Goal: Transaction & Acquisition: Subscribe to service/newsletter

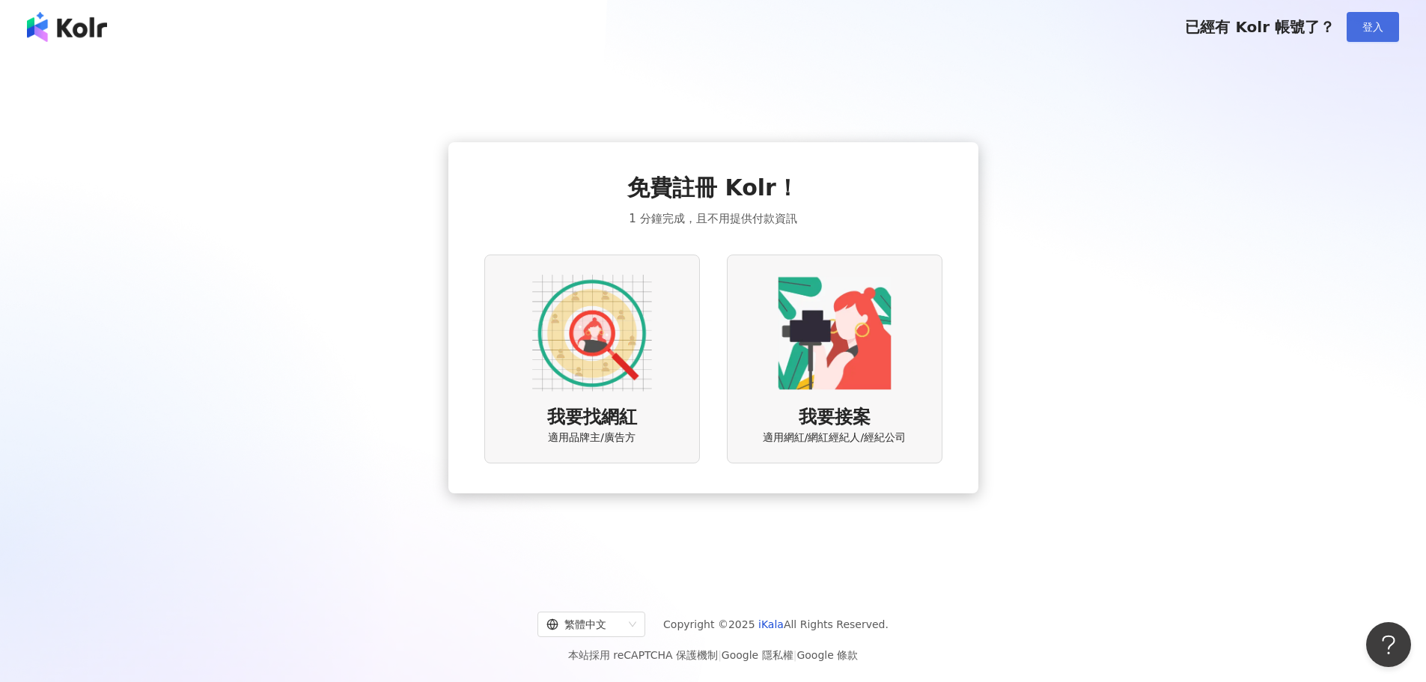
click at [1362, 21] on button "登入" at bounding box center [1373, 27] width 52 height 30
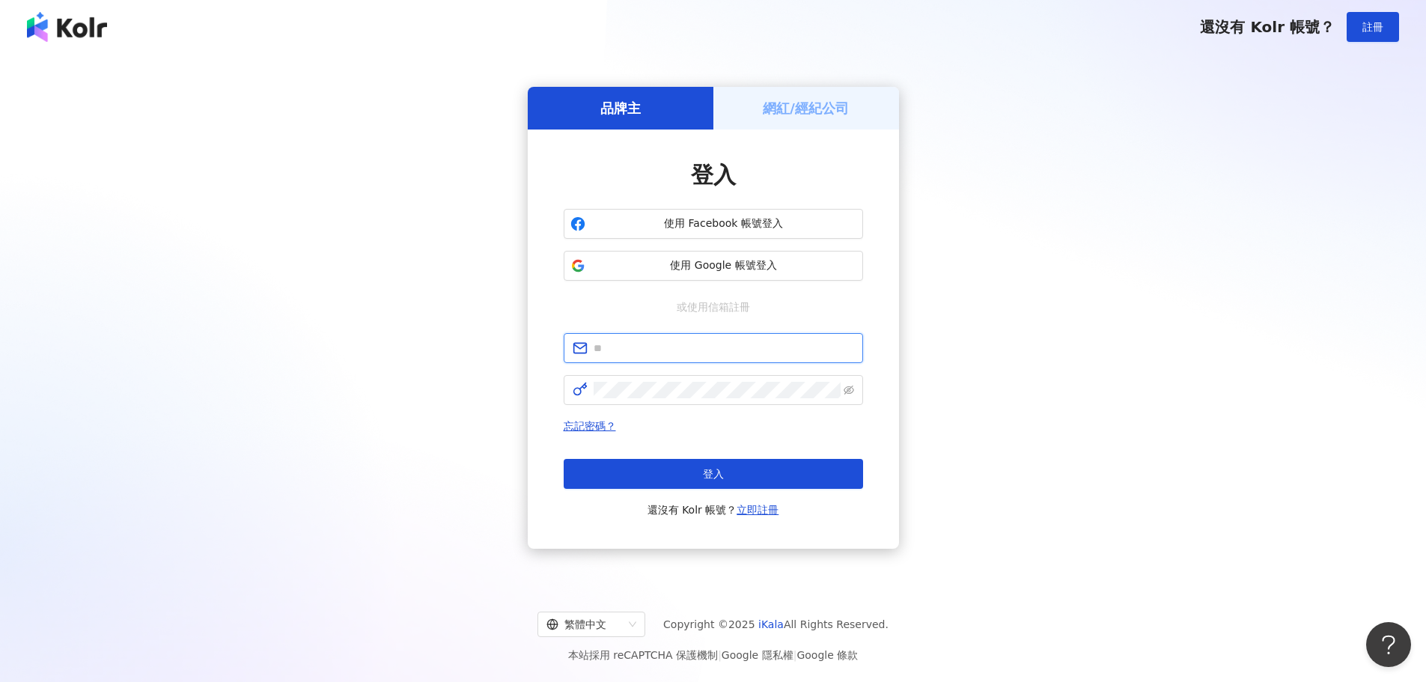
click at [645, 346] on input "text" at bounding box center [724, 348] width 260 height 16
click at [761, 511] on link "立即註冊" at bounding box center [758, 510] width 42 height 12
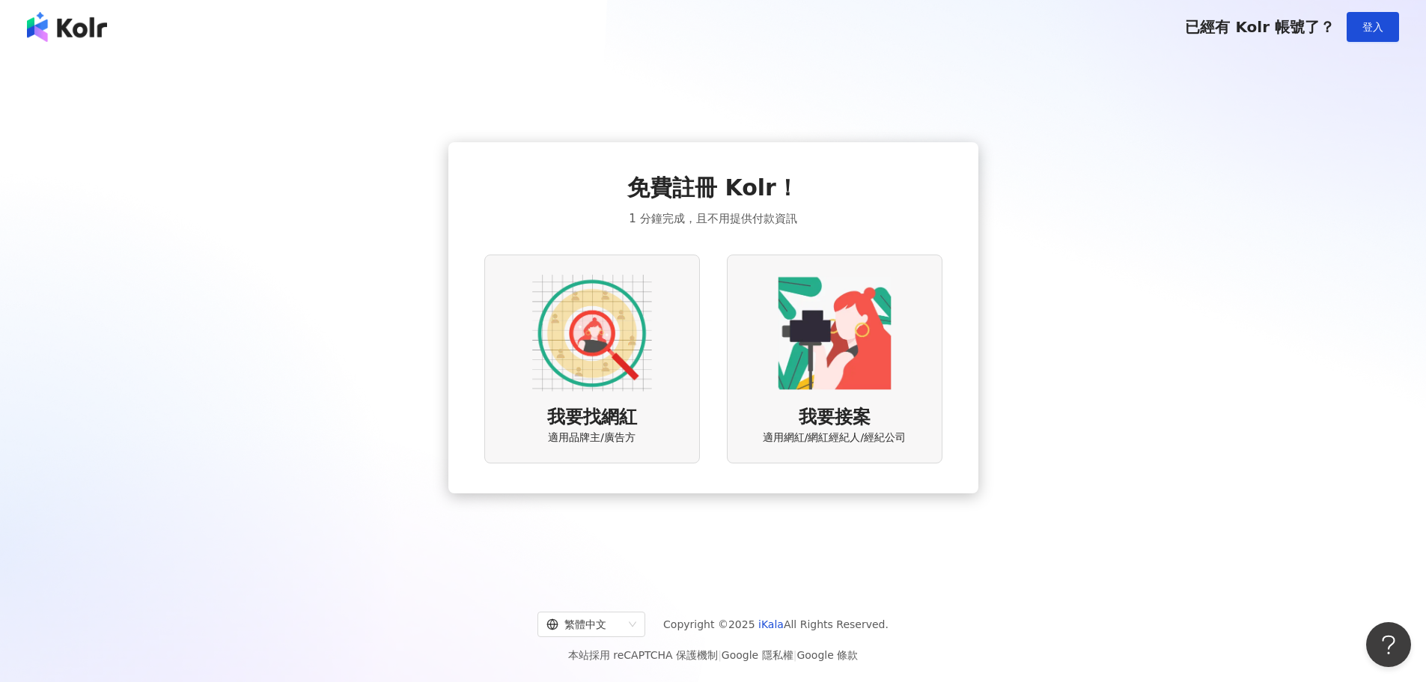
click at [585, 377] on img at bounding box center [592, 333] width 120 height 120
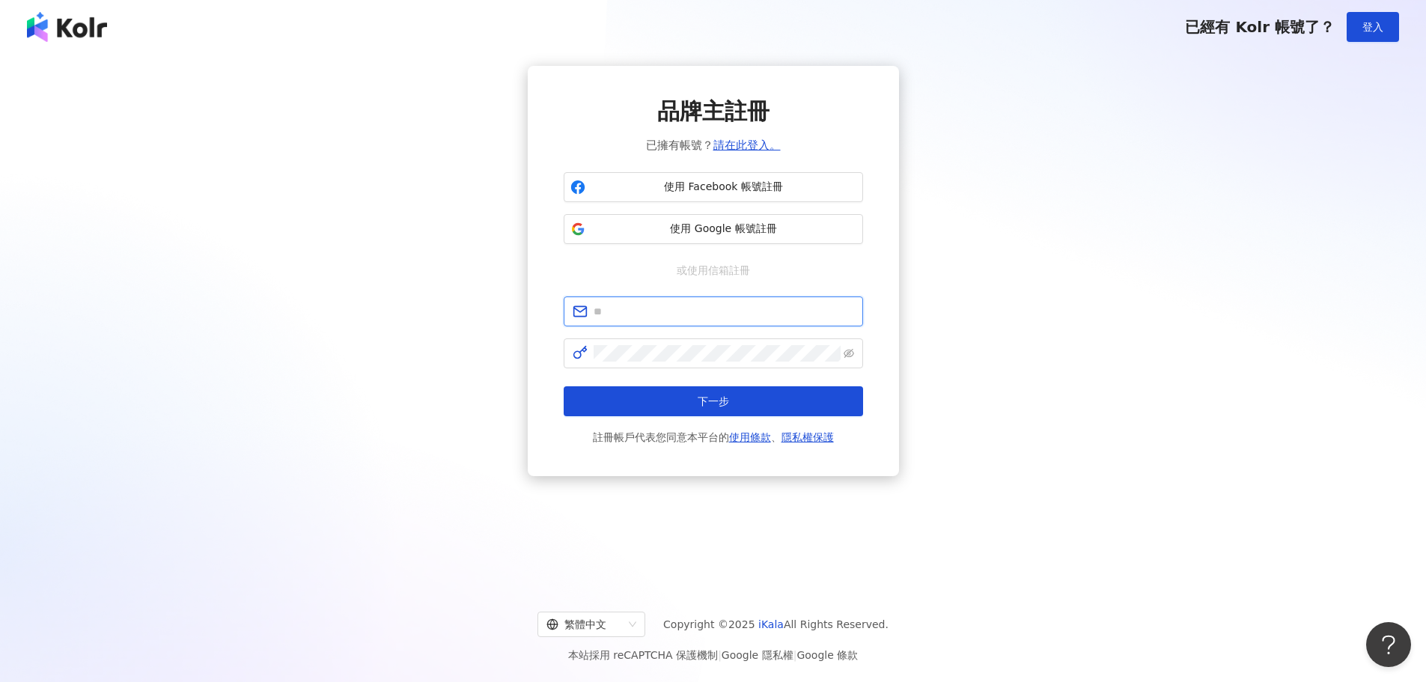
click at [655, 312] on input "text" at bounding box center [724, 311] width 260 height 16
type input "**********"
click at [665, 403] on button "下一步" at bounding box center [713, 401] width 299 height 30
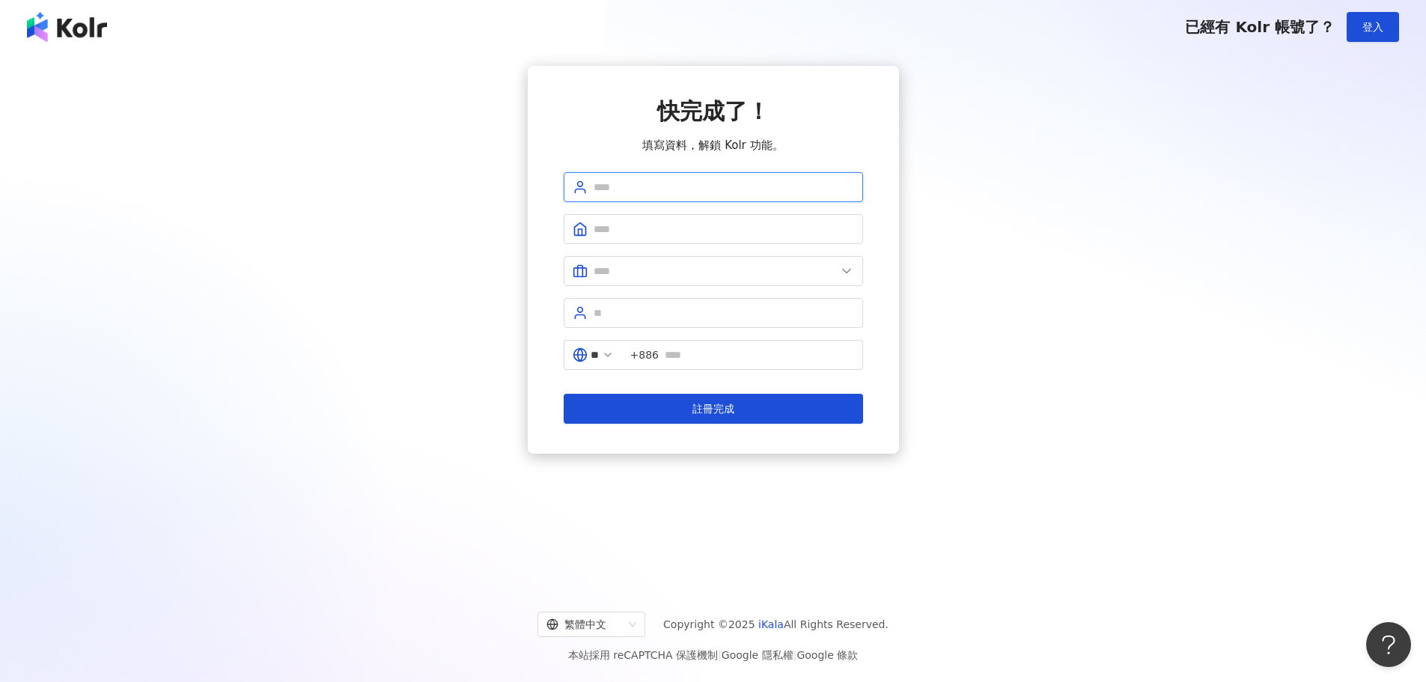
click at [664, 189] on input "text" at bounding box center [724, 187] width 260 height 16
type input "***"
click at [662, 228] on input "text" at bounding box center [724, 229] width 260 height 16
type input "*"
type input "**"
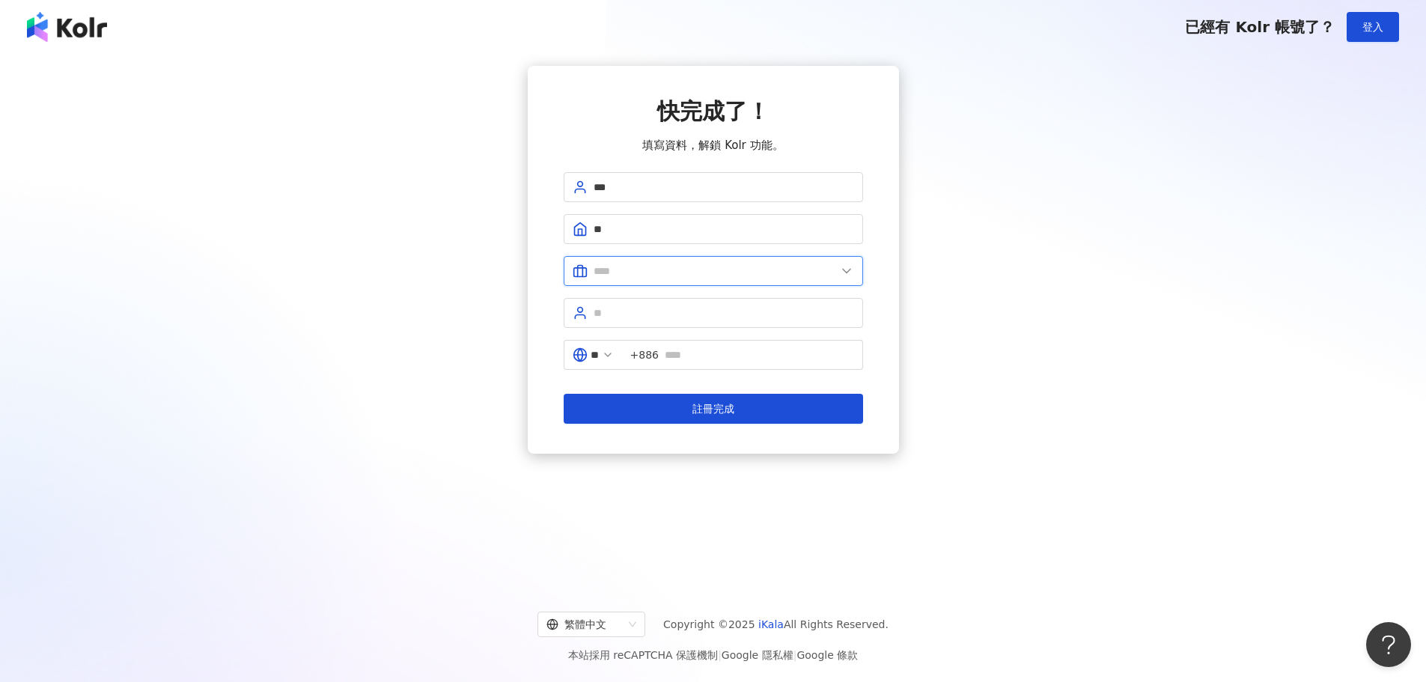
click at [648, 272] on input "text" at bounding box center [715, 271] width 243 height 16
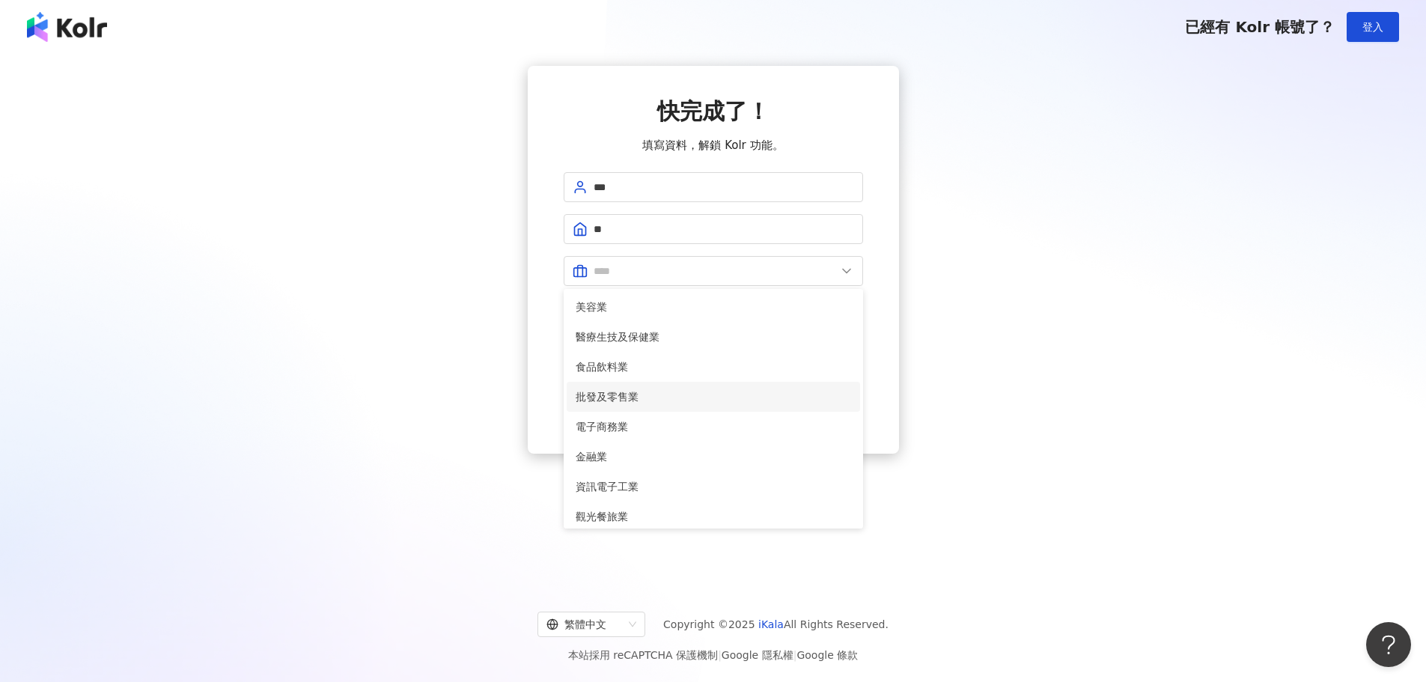
click at [621, 400] on span "批發及零售業" at bounding box center [713, 396] width 275 height 16
type input "******"
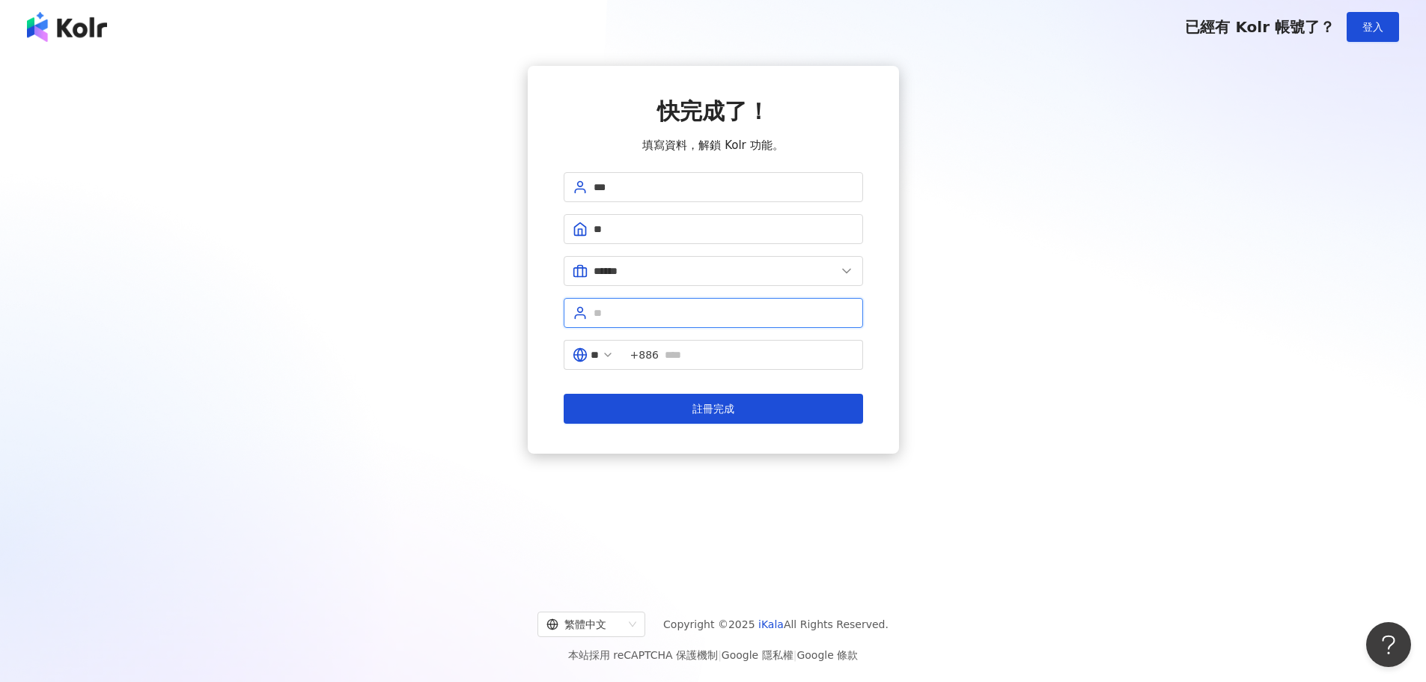
click at [638, 314] on input "text" at bounding box center [724, 313] width 260 height 16
type input "****"
drag, startPoint x: 680, startPoint y: 353, endPoint x: 700, endPoint y: 354, distance: 20.2
click at [680, 353] on input "text" at bounding box center [759, 355] width 189 height 16
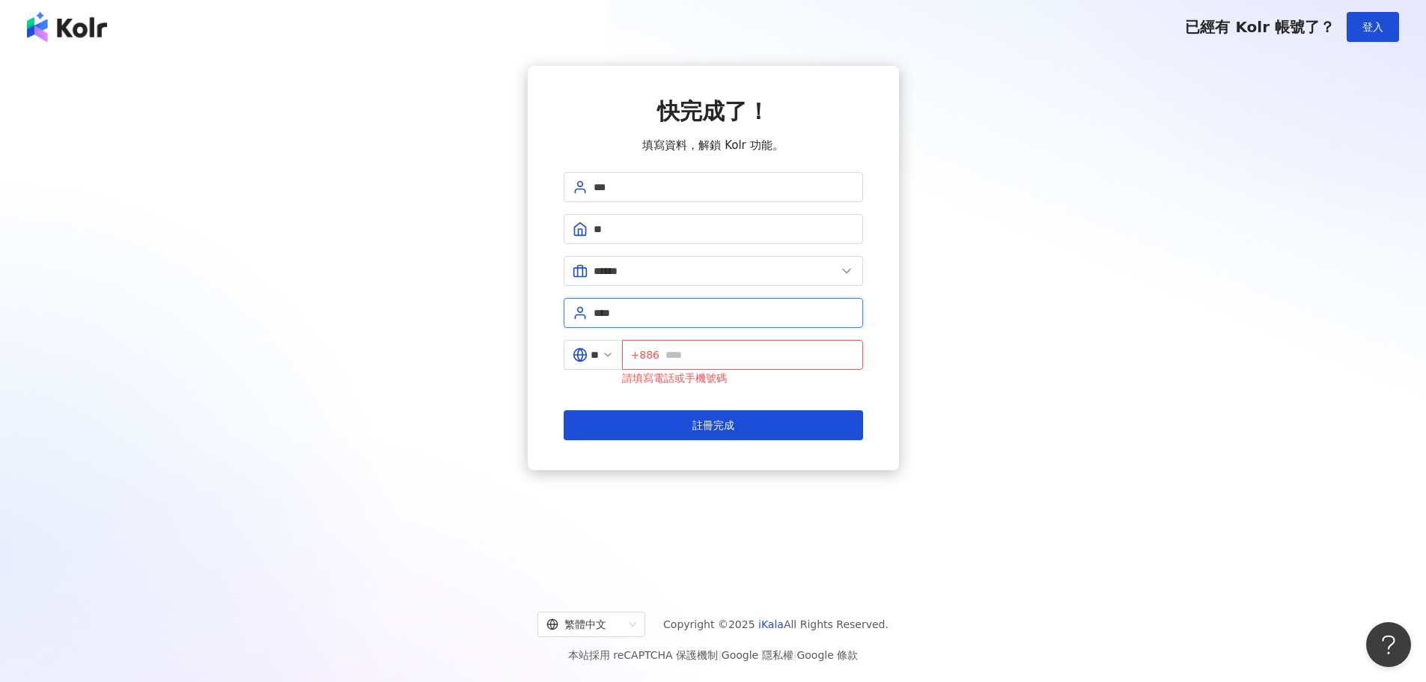
click at [672, 315] on input "****" at bounding box center [724, 313] width 260 height 16
click at [680, 359] on input "text" at bounding box center [759, 355] width 189 height 16
drag, startPoint x: 717, startPoint y: 432, endPoint x: 938, endPoint y: 413, distance: 221.6
click at [721, 431] on span "註冊完成" at bounding box center [713, 425] width 42 height 12
click at [674, 353] on input "*********" at bounding box center [759, 355] width 189 height 16
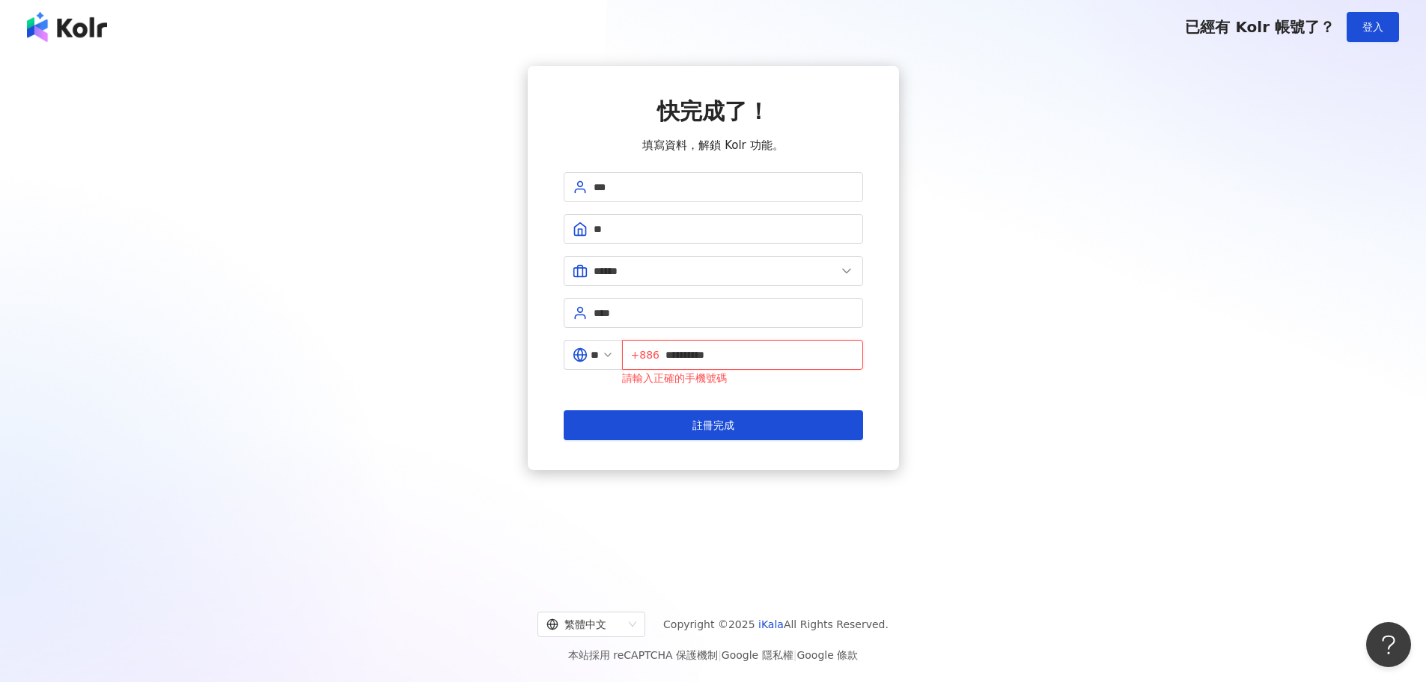
type input "**********"
click at [880, 400] on div "**********" at bounding box center [713, 268] width 371 height 404
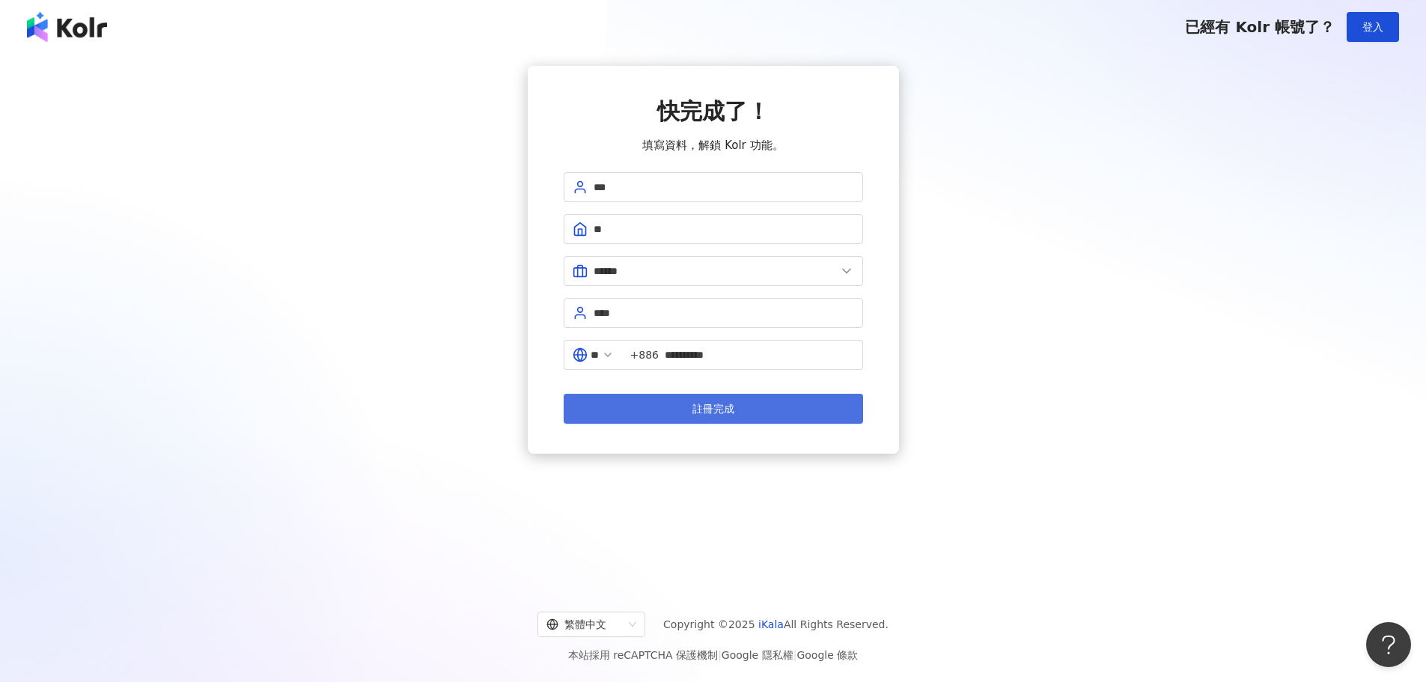
click at [675, 409] on button "註冊完成" at bounding box center [713, 409] width 299 height 30
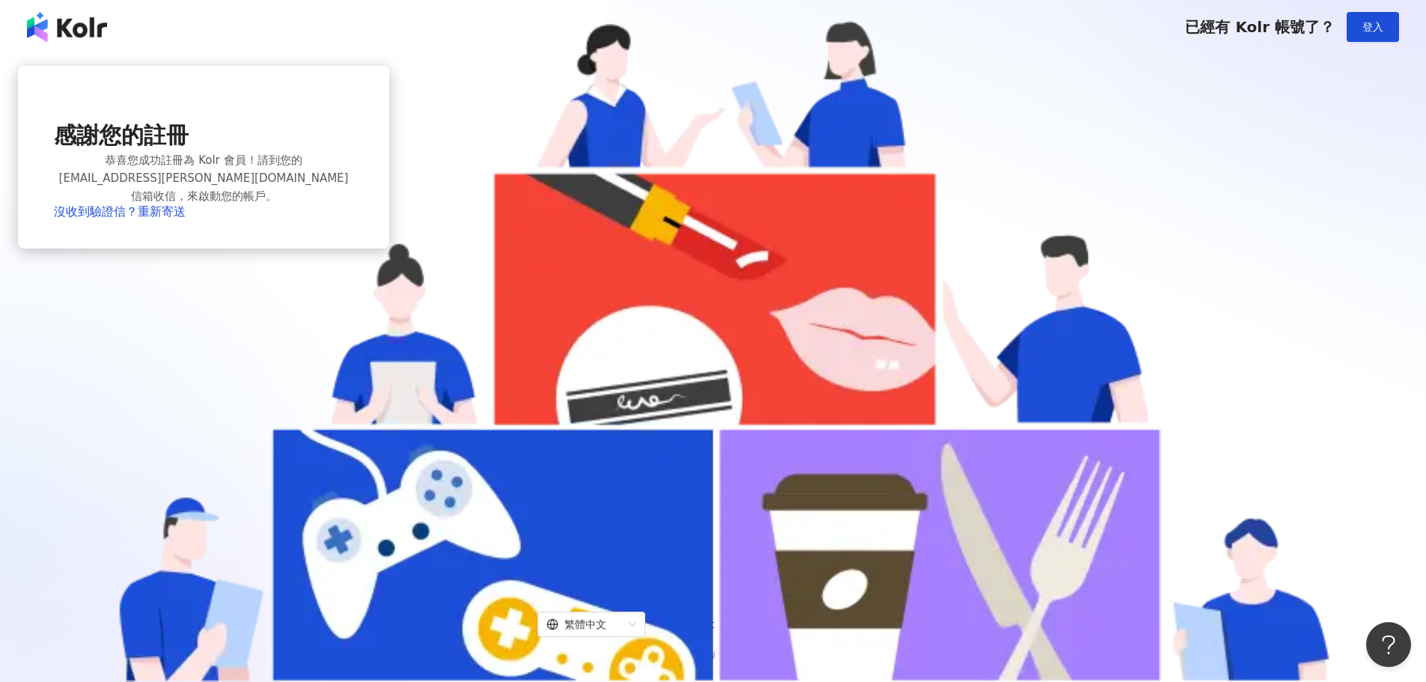
click at [632, 506] on div "感謝您的註冊 恭喜您成功註冊為 Kolr 會員！請到您的 [EMAIL_ADDRESS][PERSON_NAME][DOMAIN_NAME] 信箱收信，來啟動…" at bounding box center [713, 318] width 1426 height 528
click at [186, 219] on link "沒收到驗證信？重新寄送" at bounding box center [120, 211] width 132 height 14
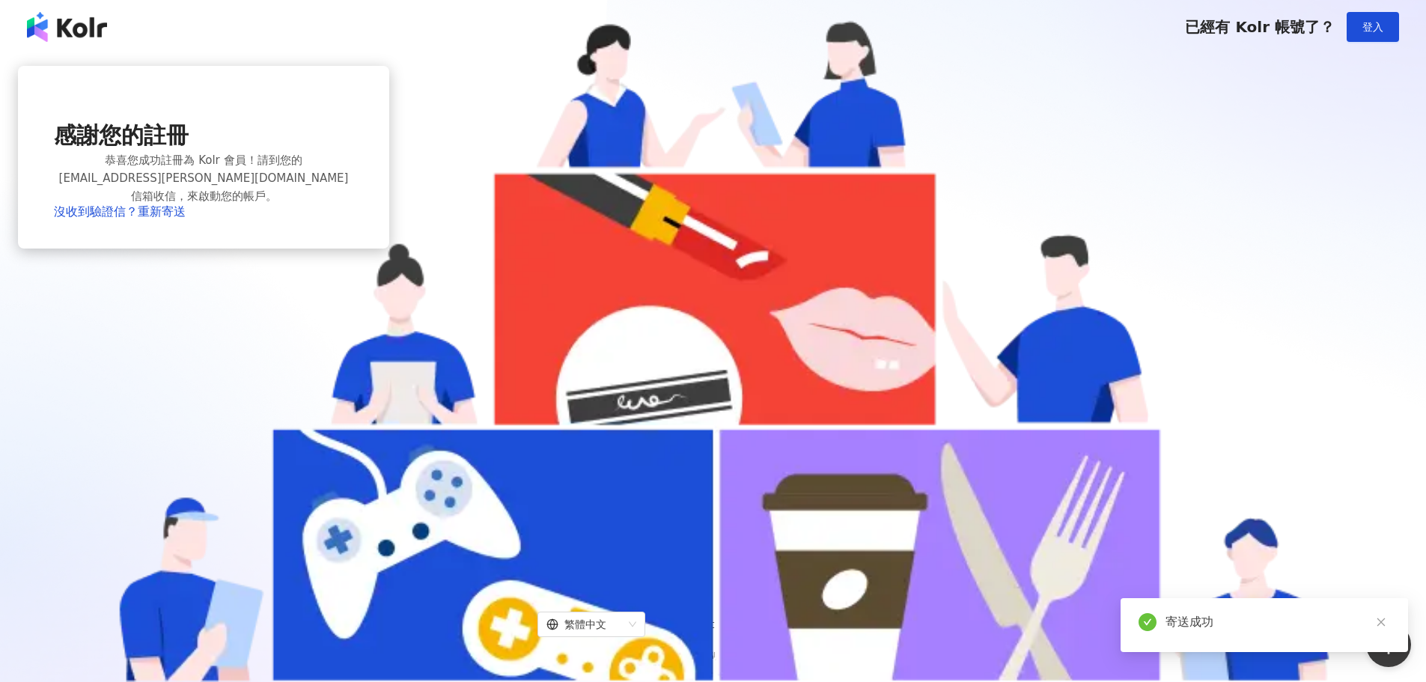
drag, startPoint x: 1086, startPoint y: 414, endPoint x: 1037, endPoint y: 443, distance: 57.4
click at [389, 414] on div "感謝您的註冊 恭喜您成功註冊為 Kolr 會員！請到您的 [EMAIL_ADDRESS][PERSON_NAME][DOMAIN_NAME] 信箱收信，來啟動…" at bounding box center [203, 318] width 371 height 504
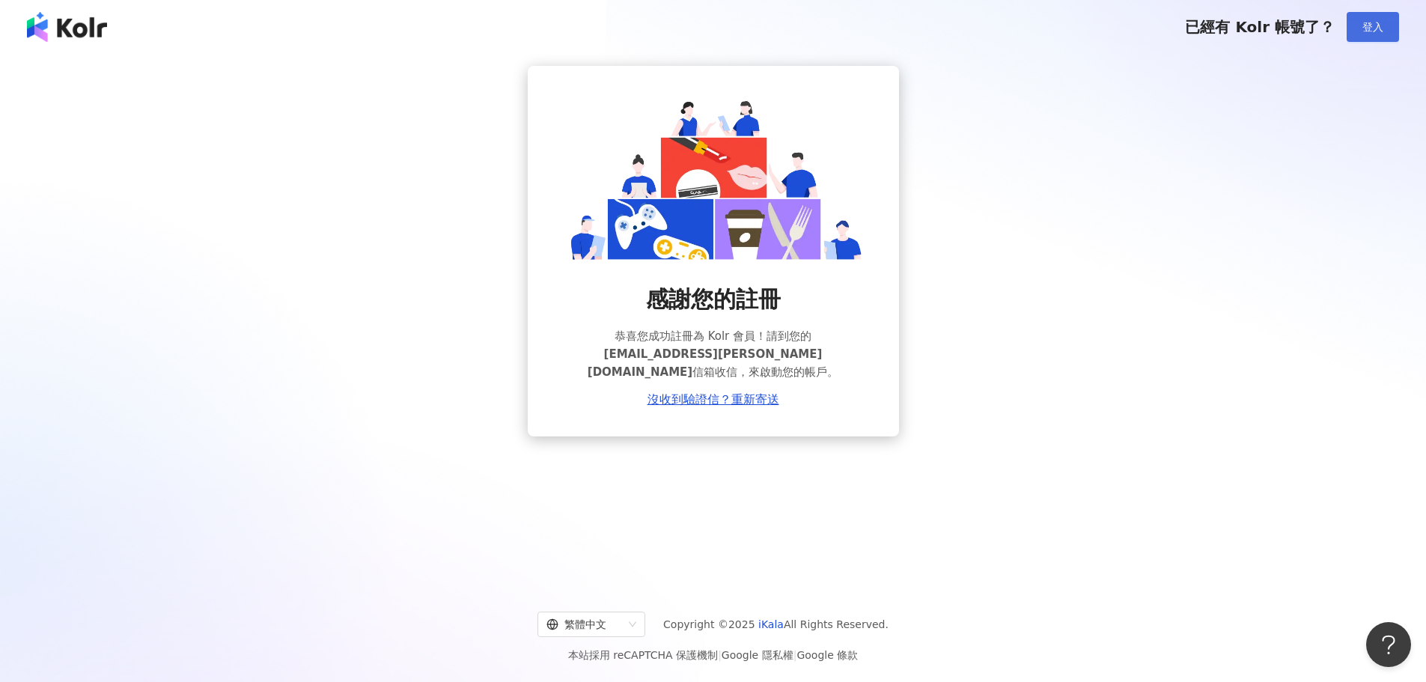
click at [1365, 23] on span "登入" at bounding box center [1372, 27] width 21 height 12
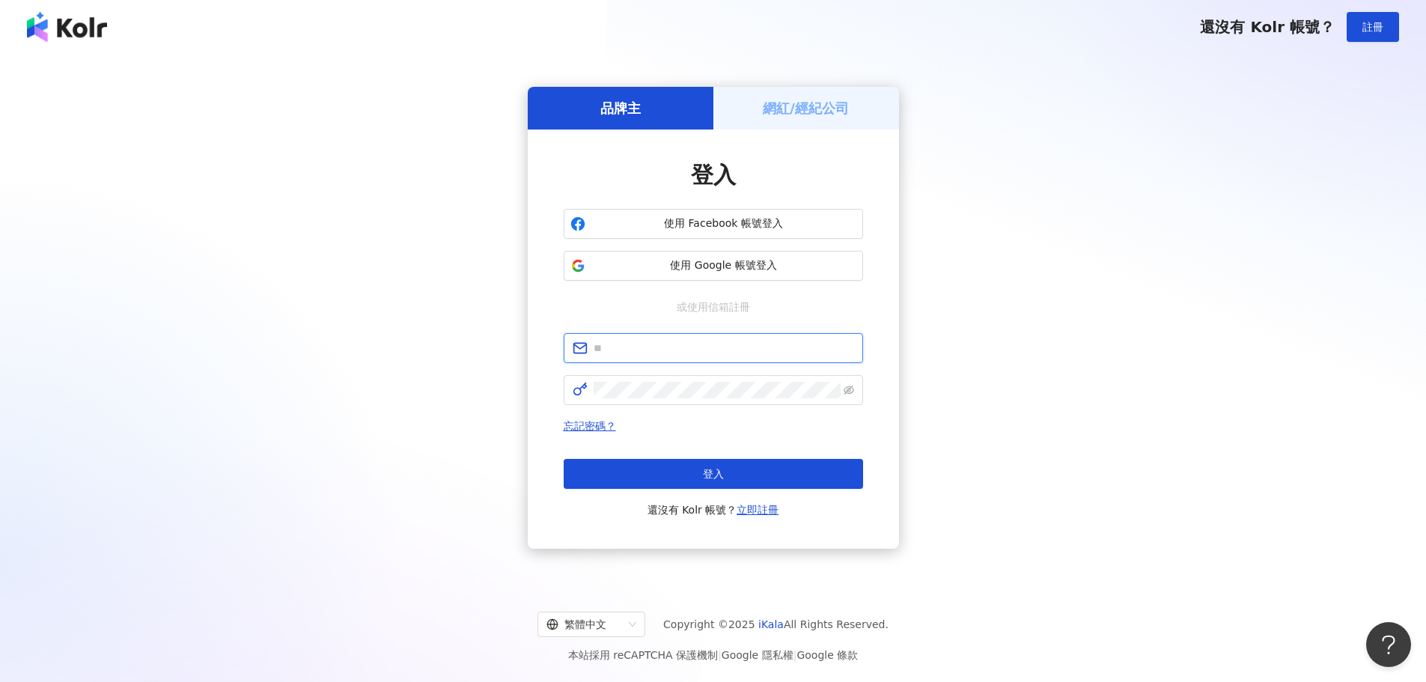
type input "**********"
click at [685, 472] on button "登入" at bounding box center [713, 474] width 299 height 30
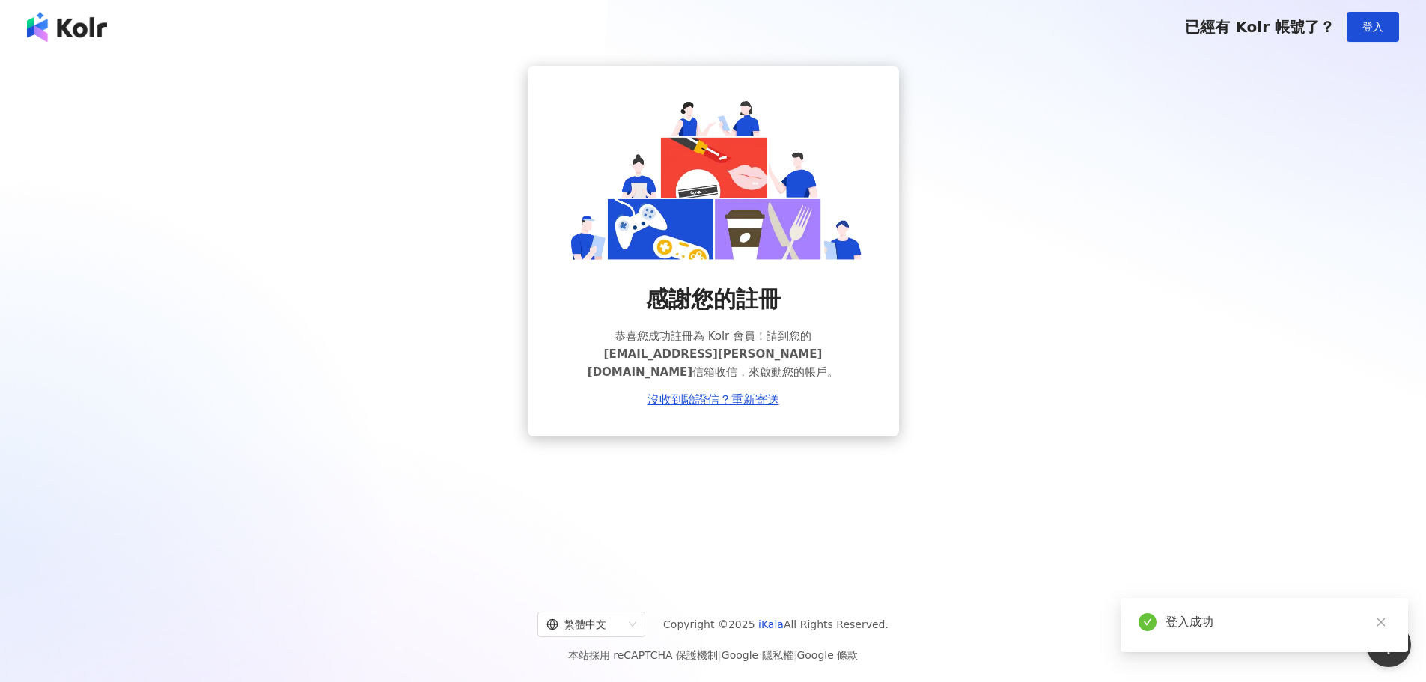
drag, startPoint x: 1042, startPoint y: 526, endPoint x: 1033, endPoint y: 525, distance: 9.0
click at [1042, 528] on div "感謝您的註冊 恭喜您成功註冊為 Kolr 會員！請到您的 [EMAIL_ADDRESS][PERSON_NAME][DOMAIN_NAME] 信箱收信，來啟動…" at bounding box center [713, 318] width 1426 height 528
click at [64, 34] on img at bounding box center [67, 27] width 80 height 30
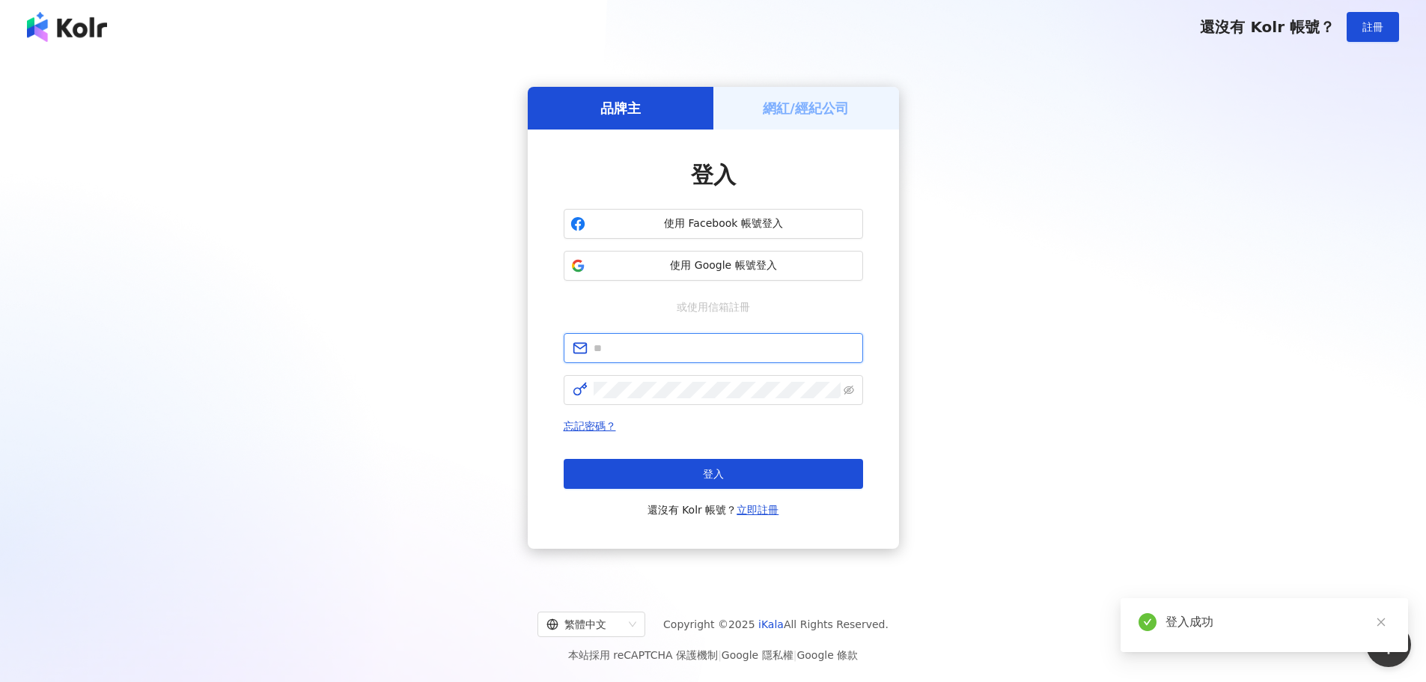
type input "**********"
click at [1111, 101] on div "**********" at bounding box center [713, 318] width 1390 height 504
click at [1275, 97] on div "**********" at bounding box center [713, 318] width 1390 height 504
click at [61, 26] on img at bounding box center [67, 27] width 80 height 30
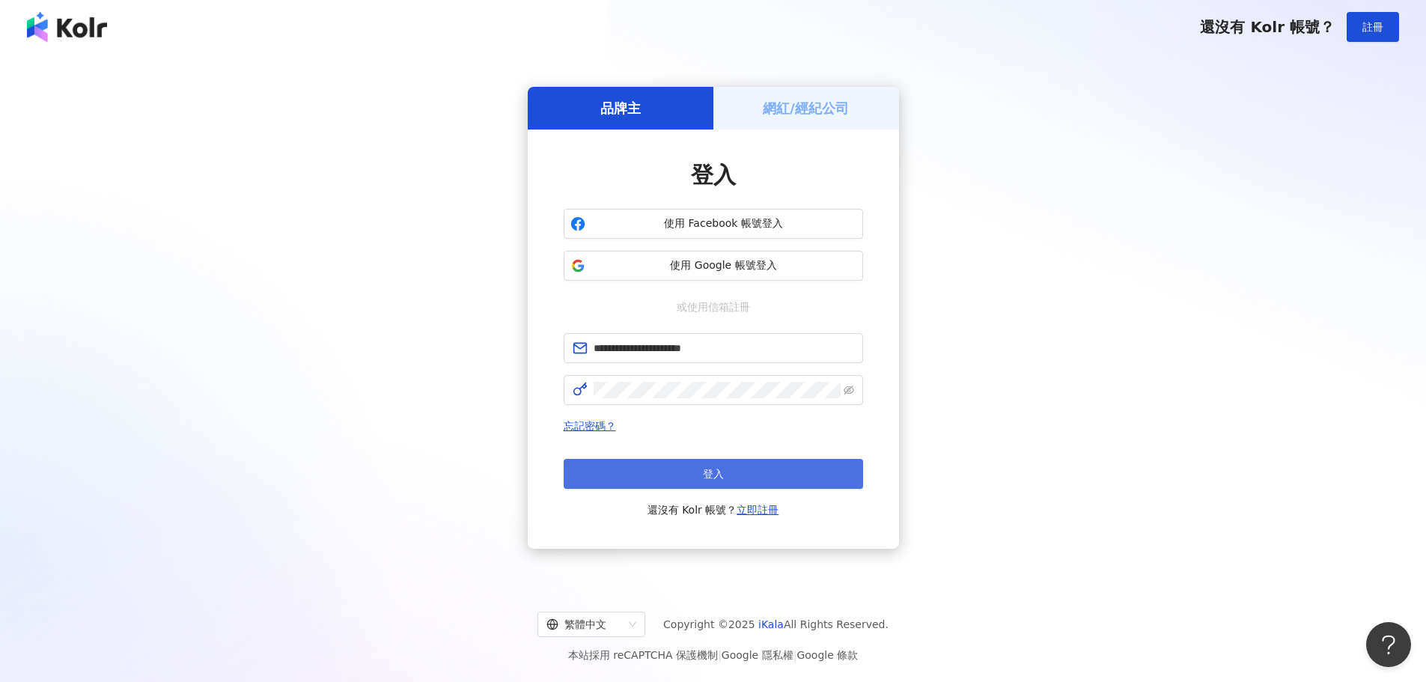
click at [710, 469] on span "登入" at bounding box center [713, 474] width 21 height 12
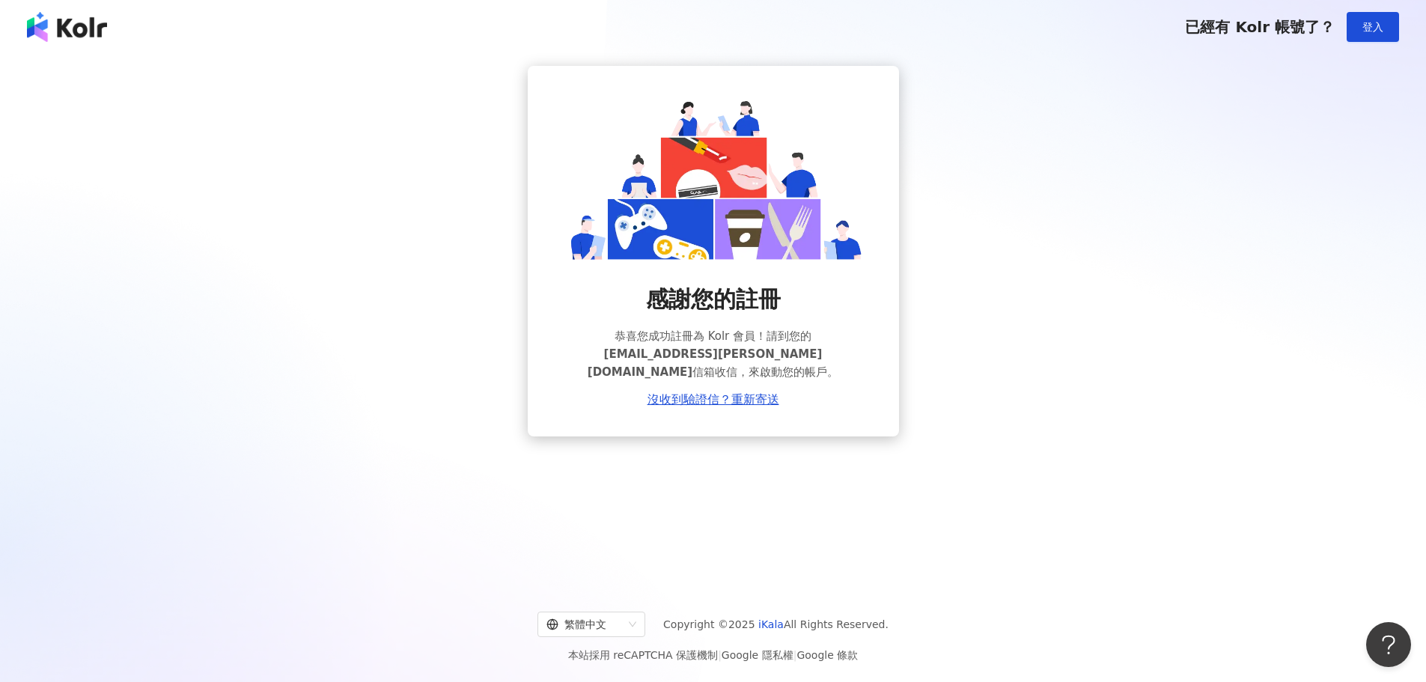
drag, startPoint x: 430, startPoint y: 388, endPoint x: 868, endPoint y: 19, distance: 572.1
click at [433, 385] on div "感謝您的註冊 恭喜您成功註冊為 Kolr 會員！請到您的 [EMAIL_ADDRESS][PERSON_NAME][DOMAIN_NAME] 信箱收信，來啟動…" at bounding box center [713, 251] width 1390 height 371
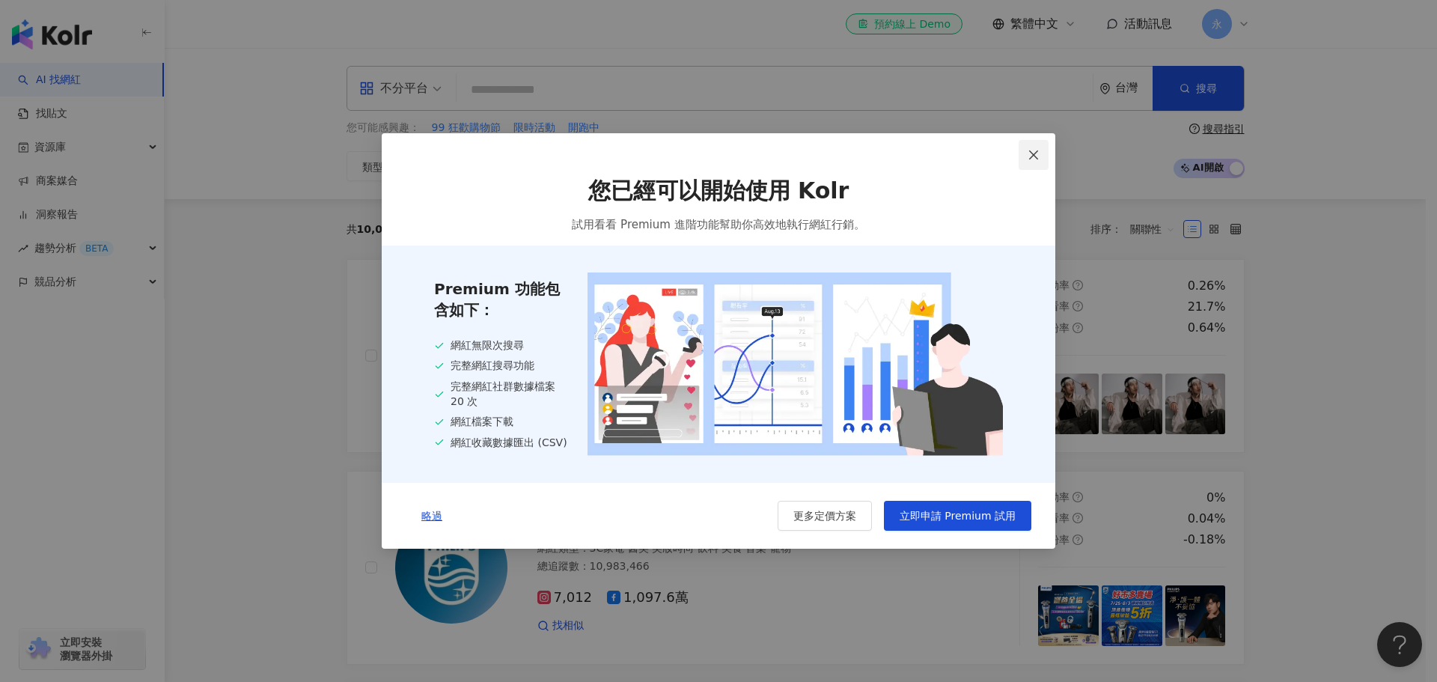
click at [1030, 156] on icon "close" at bounding box center [1034, 155] width 12 height 12
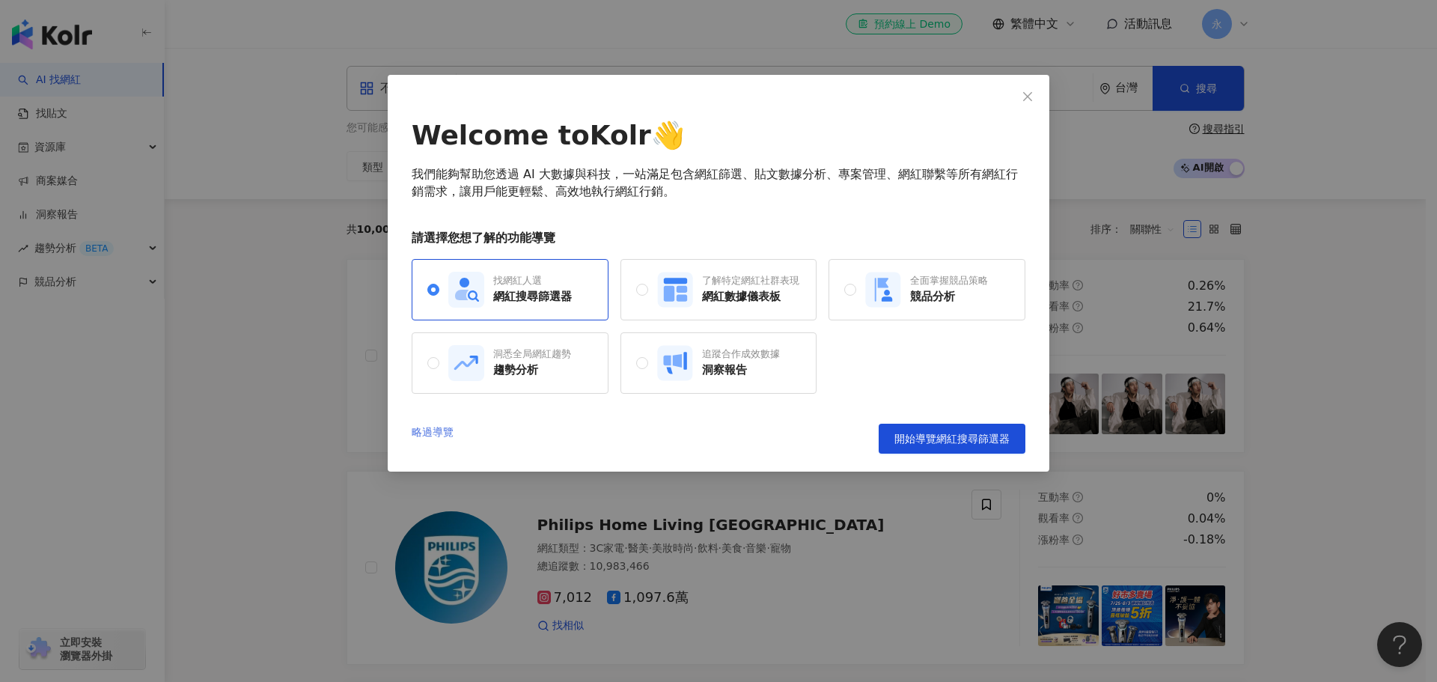
click at [435, 436] on link "略過導覽" at bounding box center [433, 439] width 42 height 30
click at [438, 436] on link "略過導覽" at bounding box center [433, 439] width 42 height 30
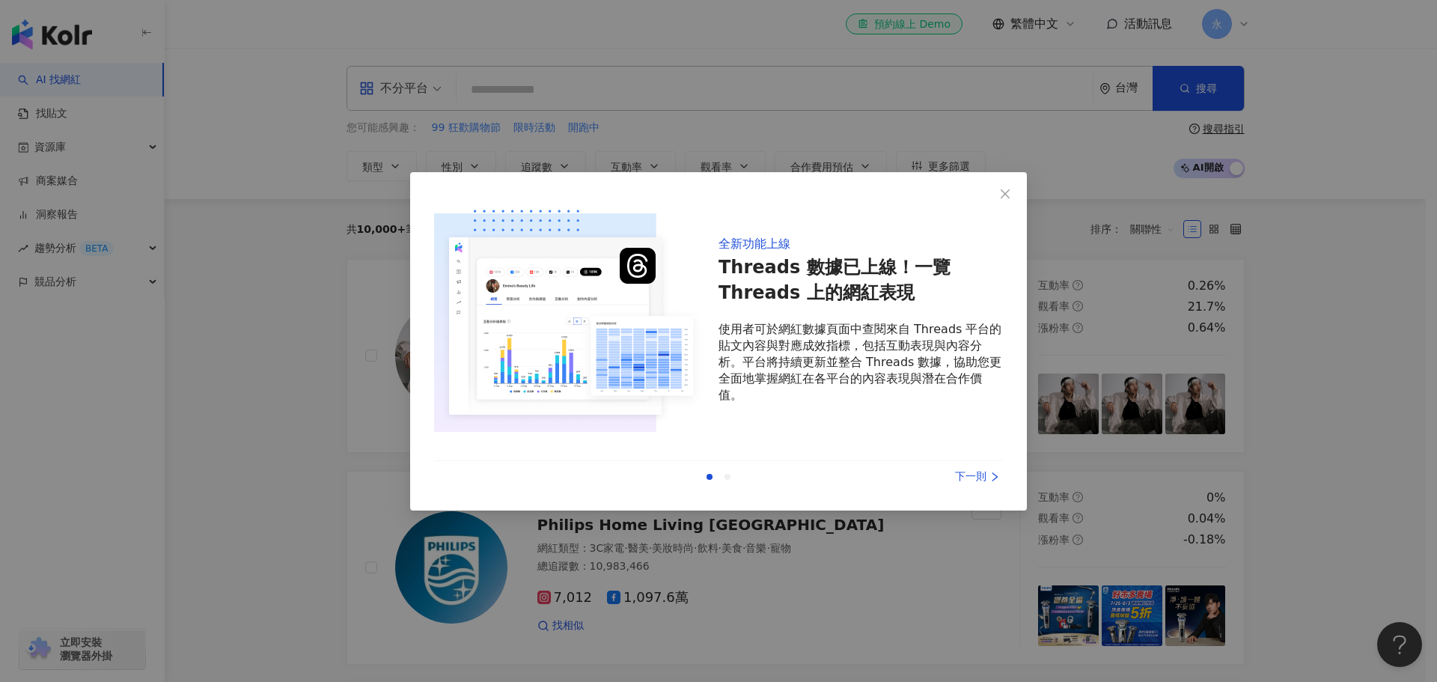
click at [440, 436] on img at bounding box center [567, 319] width 266 height 247
click at [963, 475] on div "下一則" at bounding box center [947, 477] width 112 height 16
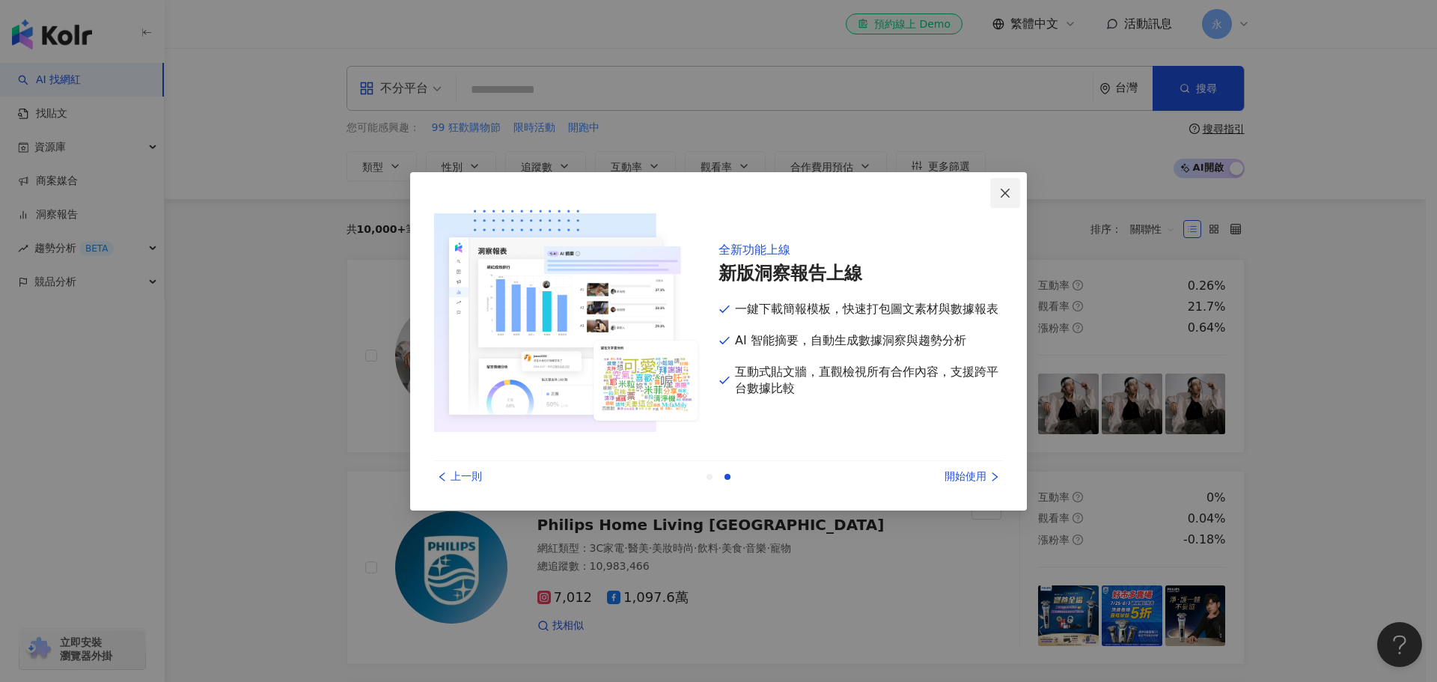
click at [1006, 191] on icon "close" at bounding box center [1005, 193] width 12 height 12
click at [1000, 194] on icon "close" at bounding box center [1005, 193] width 12 height 12
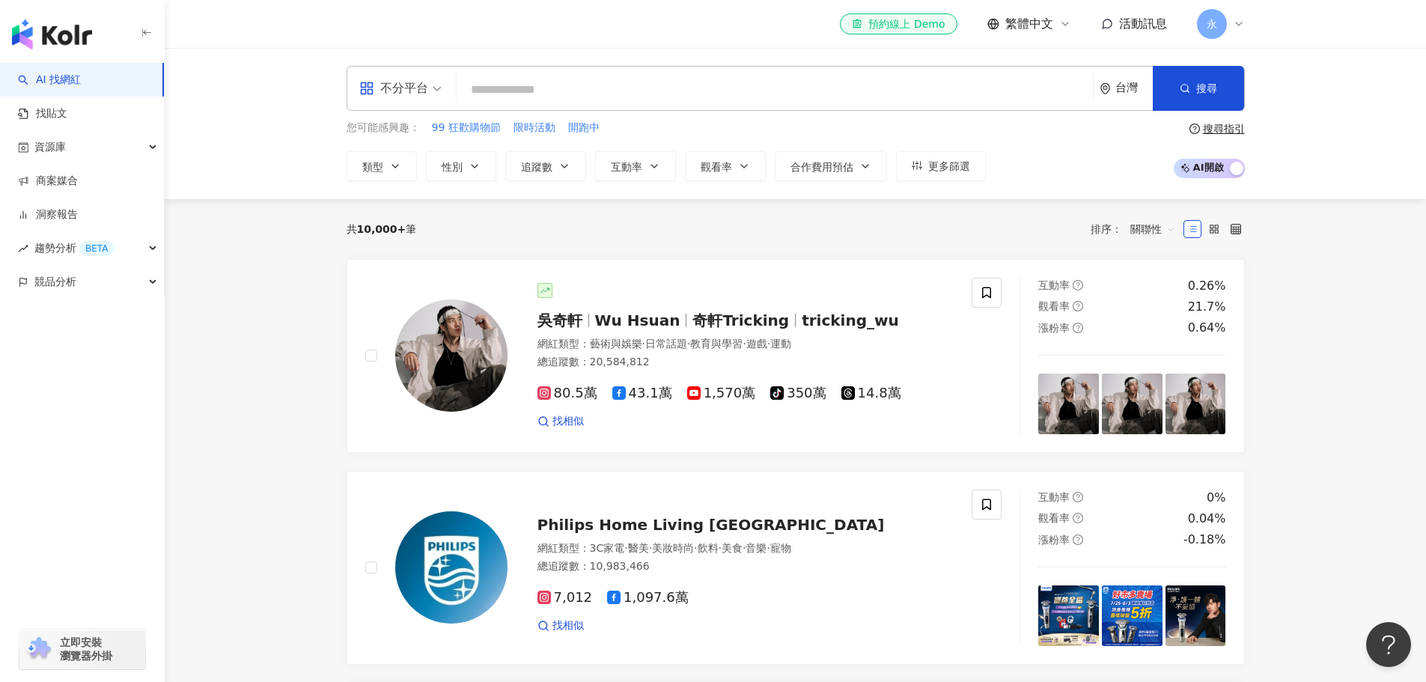
click at [1218, 26] on span "永" at bounding box center [1212, 24] width 30 height 30
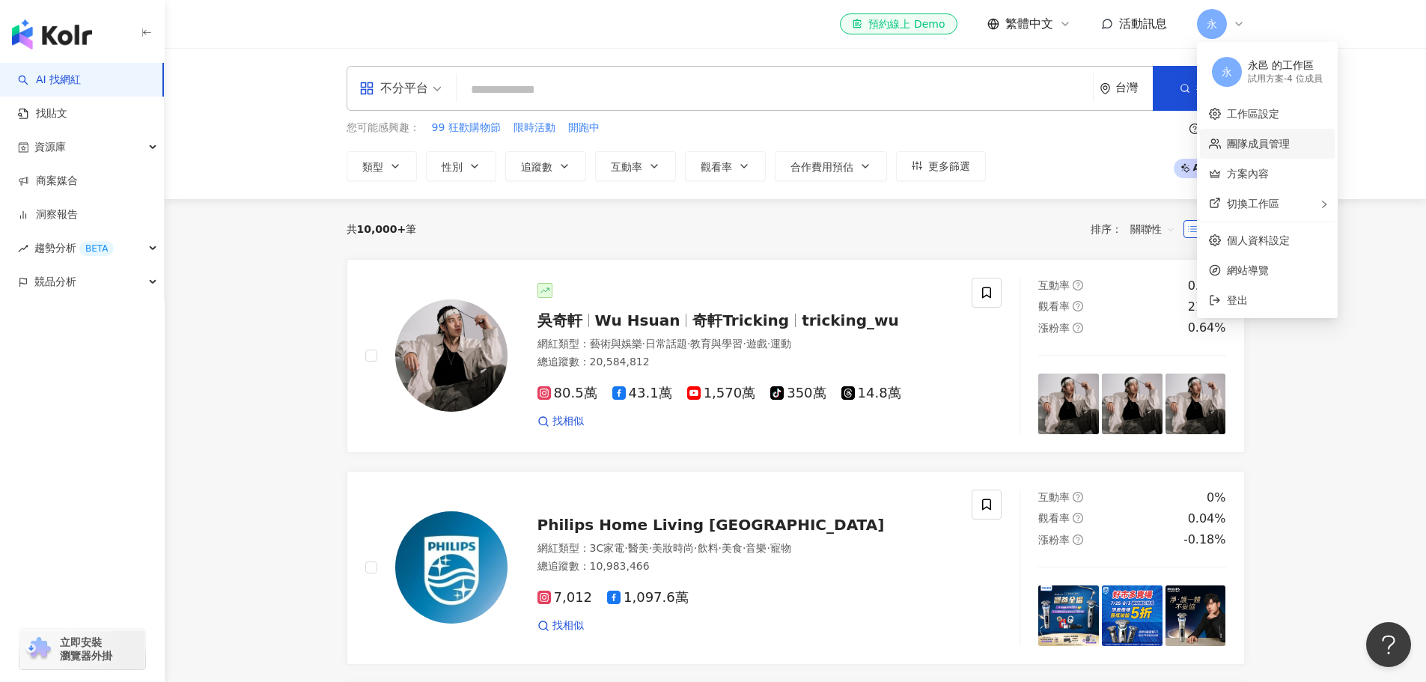
click at [1274, 141] on link "團隊成員管理" at bounding box center [1258, 144] width 63 height 12
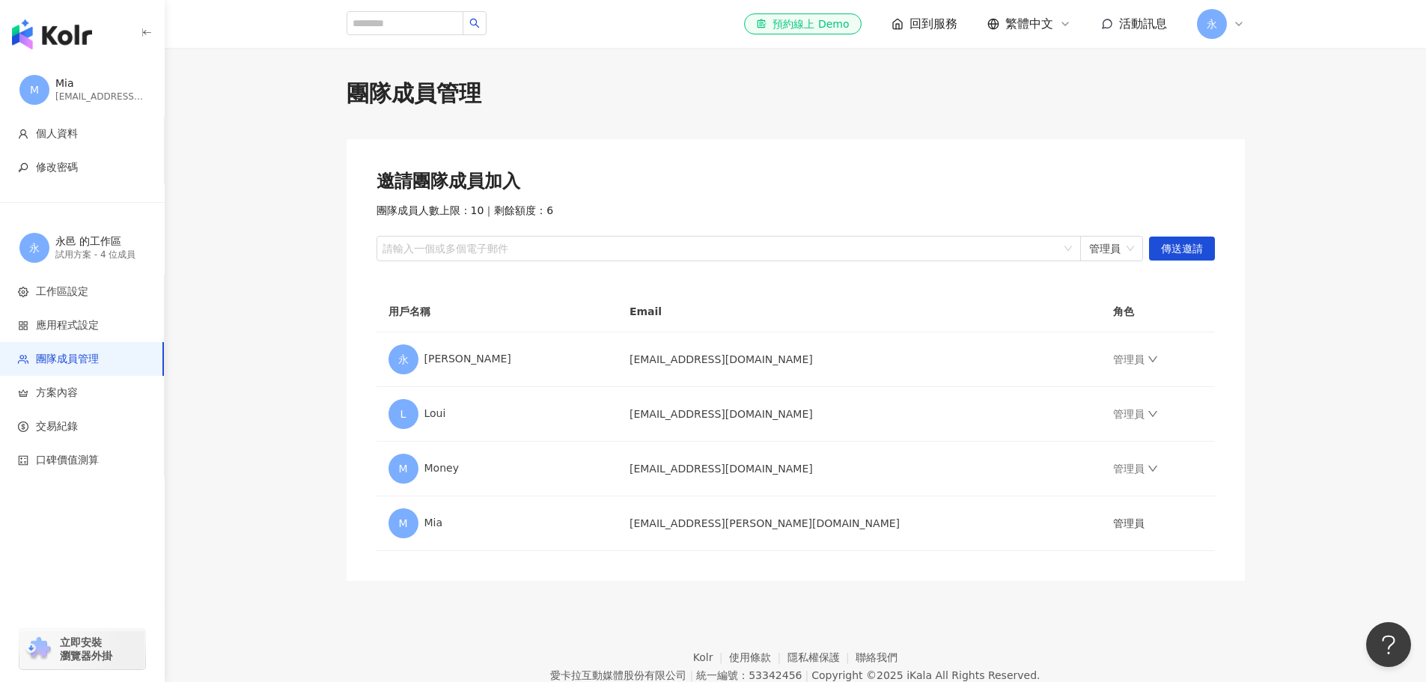
click at [60, 37] on img "button" at bounding box center [52, 34] width 80 height 30
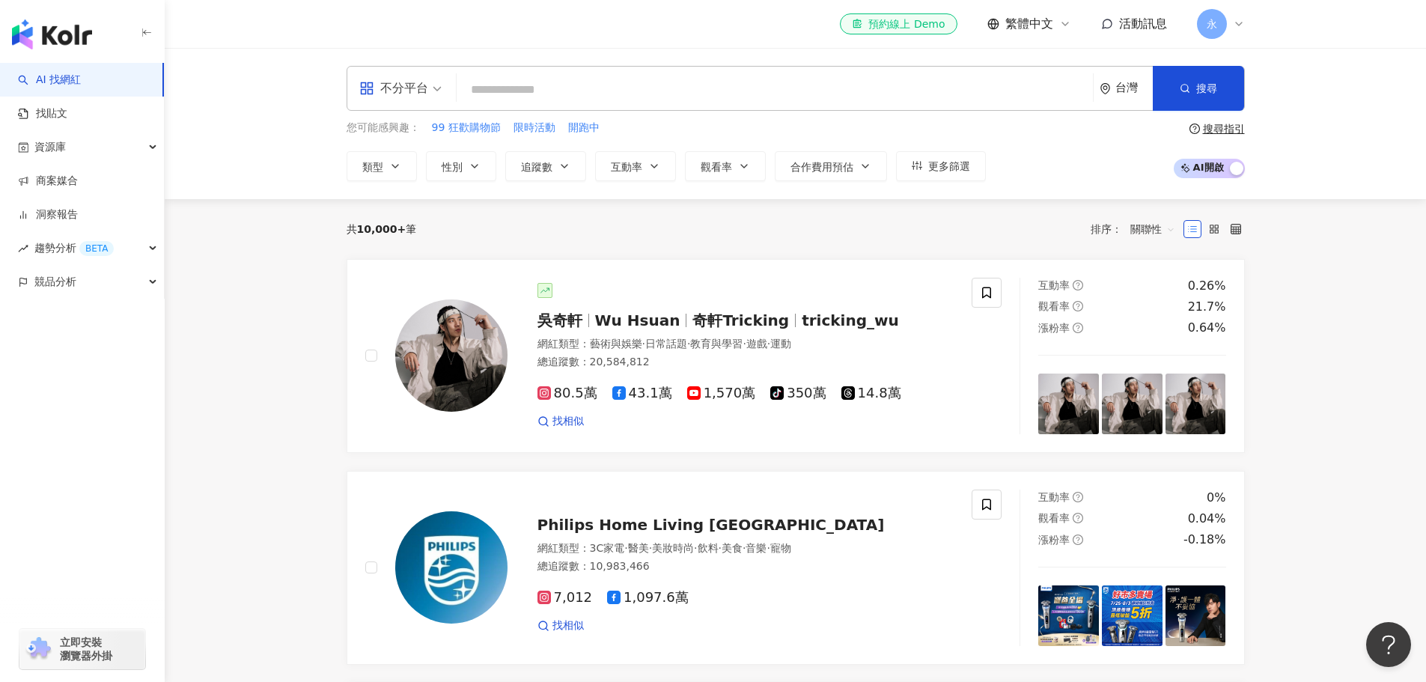
click at [542, 89] on input "search" at bounding box center [775, 90] width 624 height 28
drag, startPoint x: 1419, startPoint y: 284, endPoint x: 1374, endPoint y: 325, distance: 61.0
click at [391, 163] on icon "button" at bounding box center [395, 166] width 12 height 12
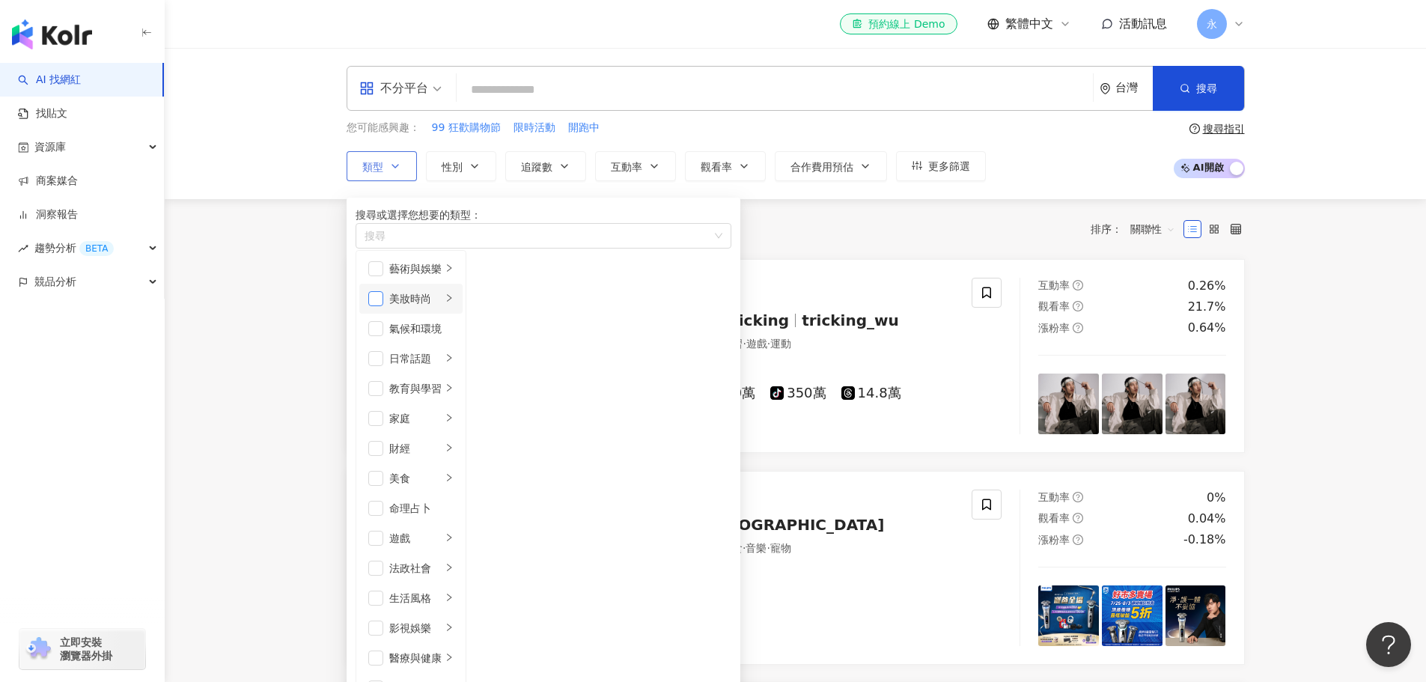
click at [383, 306] on span "button" at bounding box center [375, 298] width 15 height 15
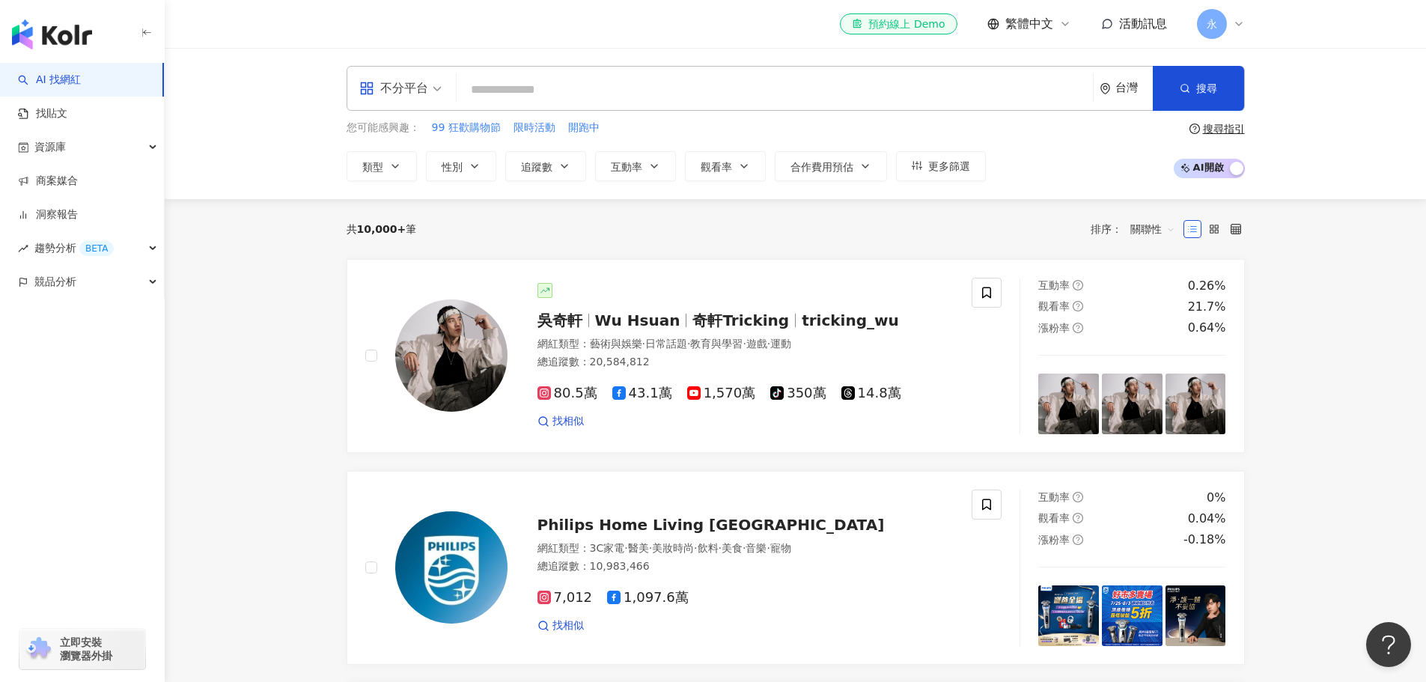
drag, startPoint x: 266, startPoint y: 460, endPoint x: 246, endPoint y: 674, distance: 215.8
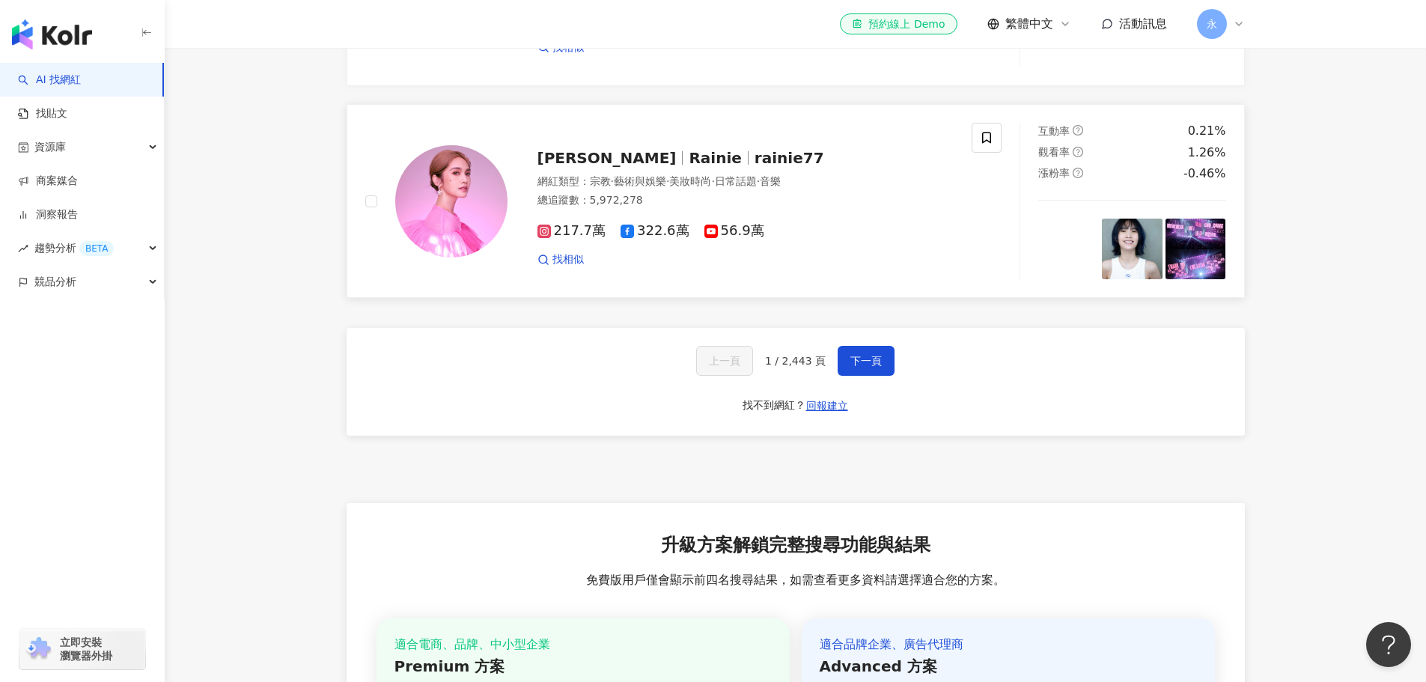
scroll to position [2470, 0]
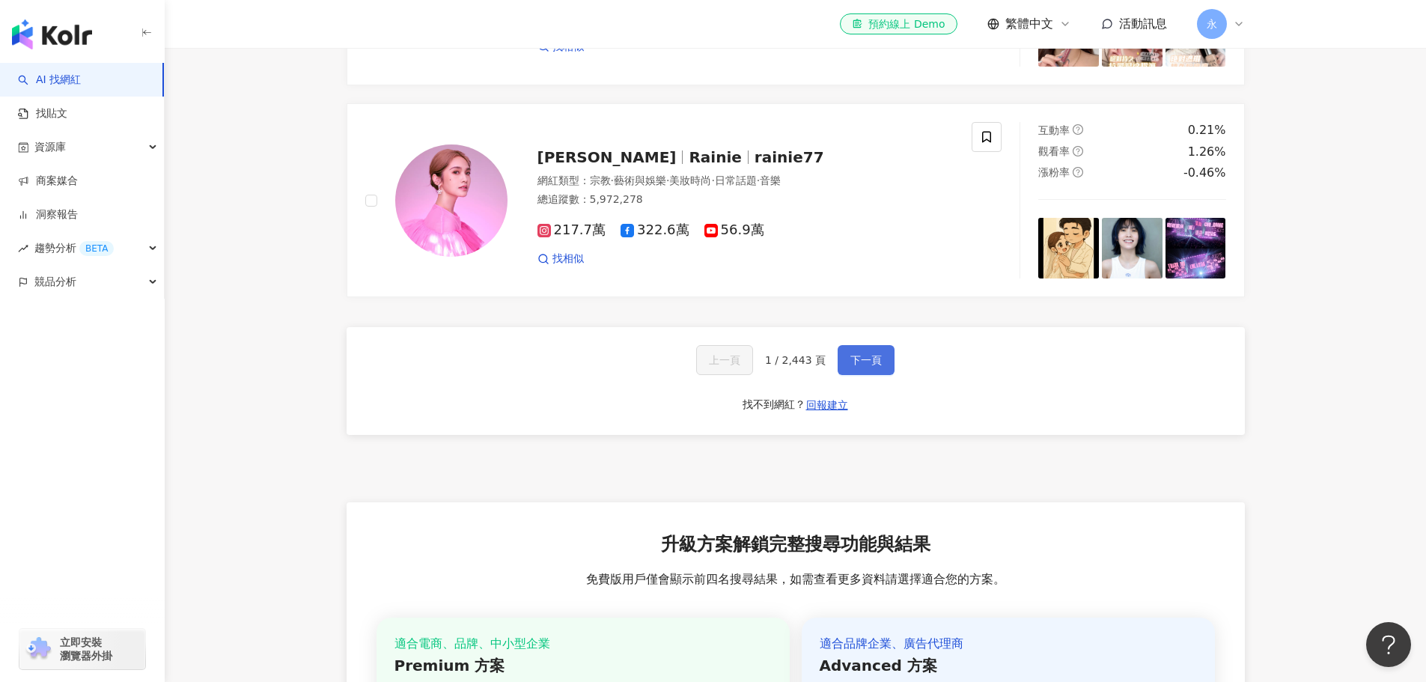
click at [870, 366] on span "下一頁" at bounding box center [865, 360] width 31 height 12
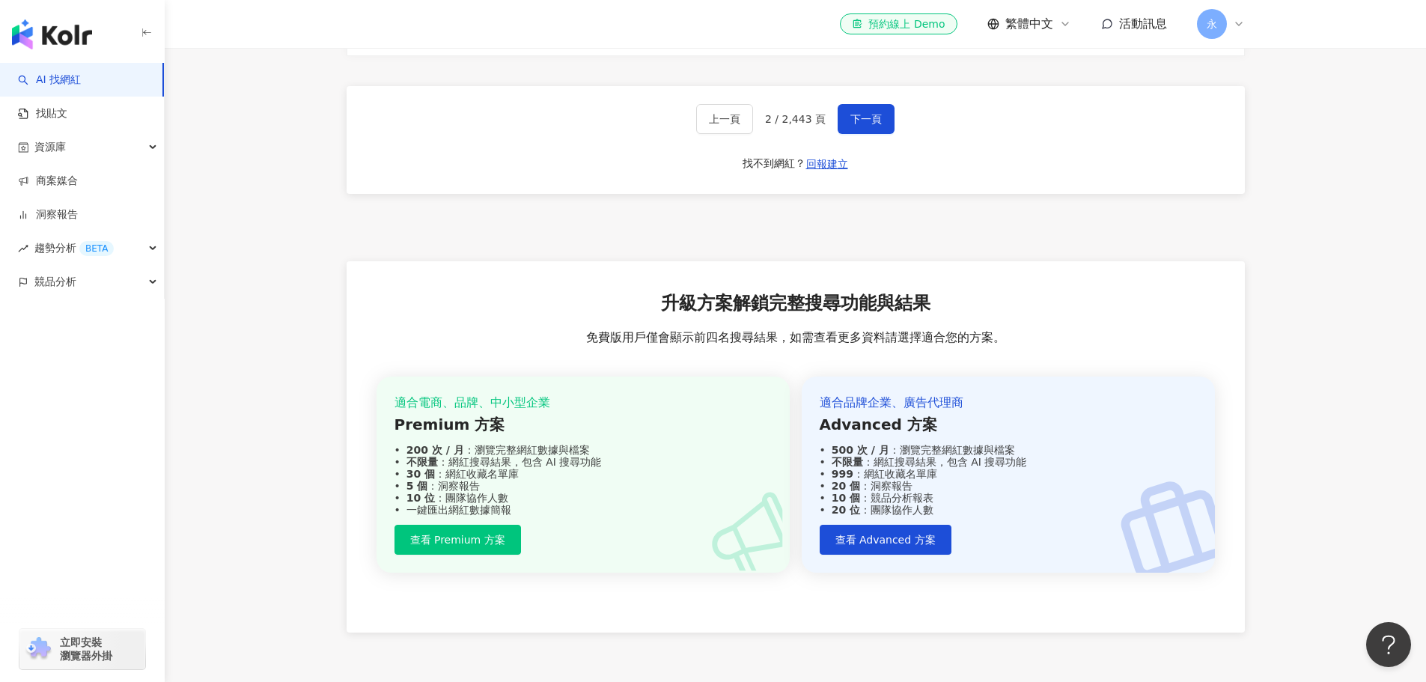
scroll to position [2844, 0]
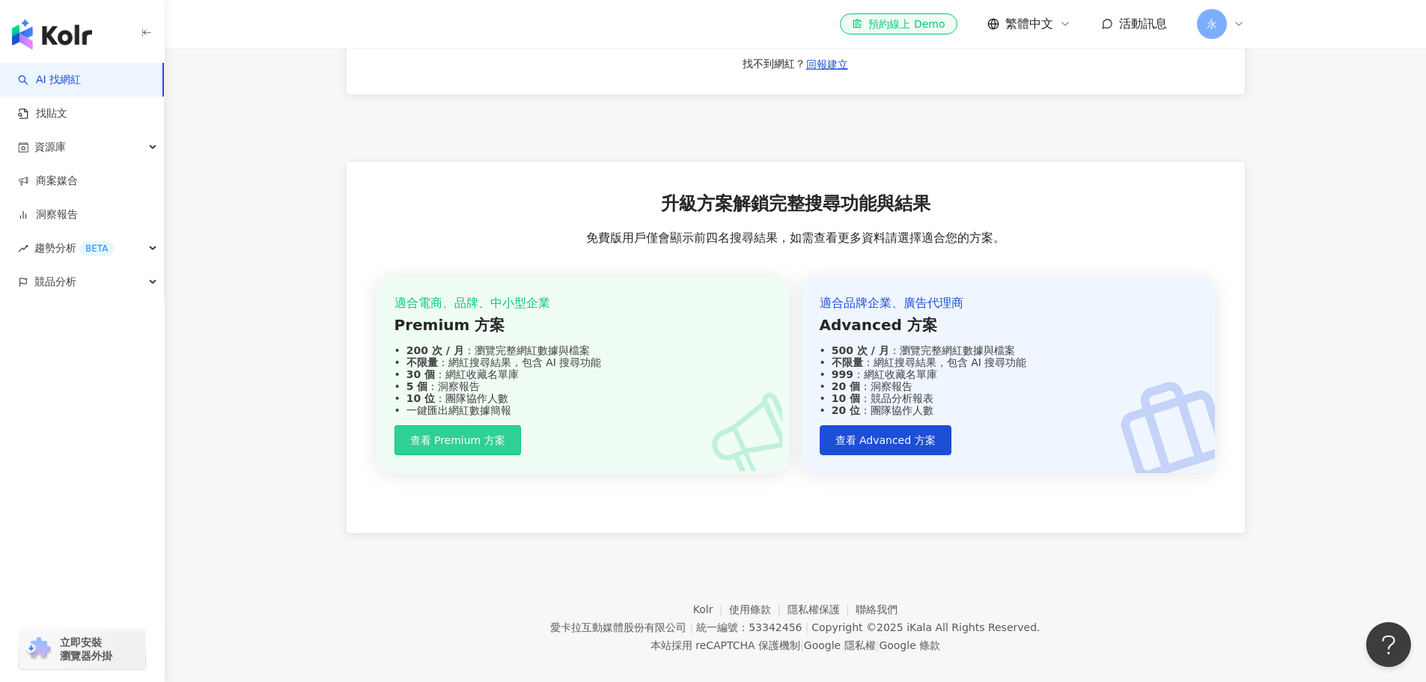
click at [490, 455] on button "查看 Premium 方案" at bounding box center [457, 440] width 127 height 30
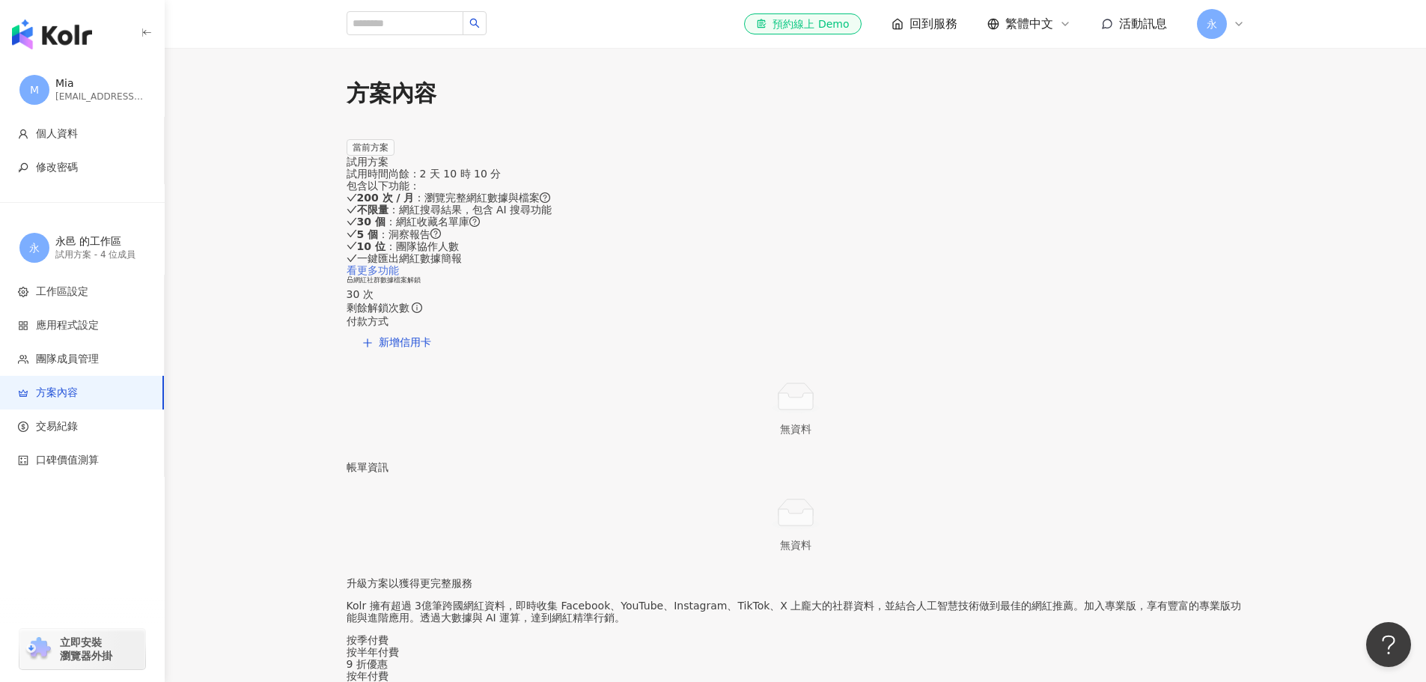
click at [399, 276] on link "看更多功能" at bounding box center [373, 270] width 52 height 12
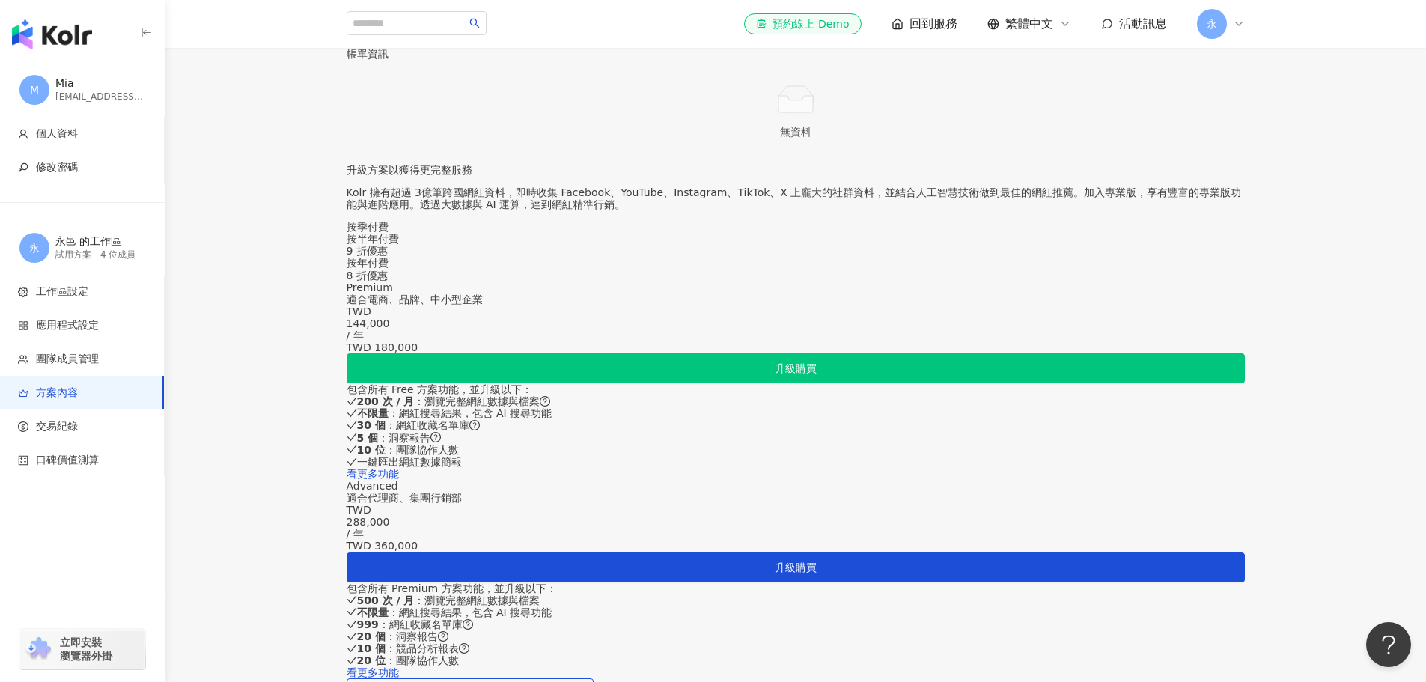
scroll to position [449, 0]
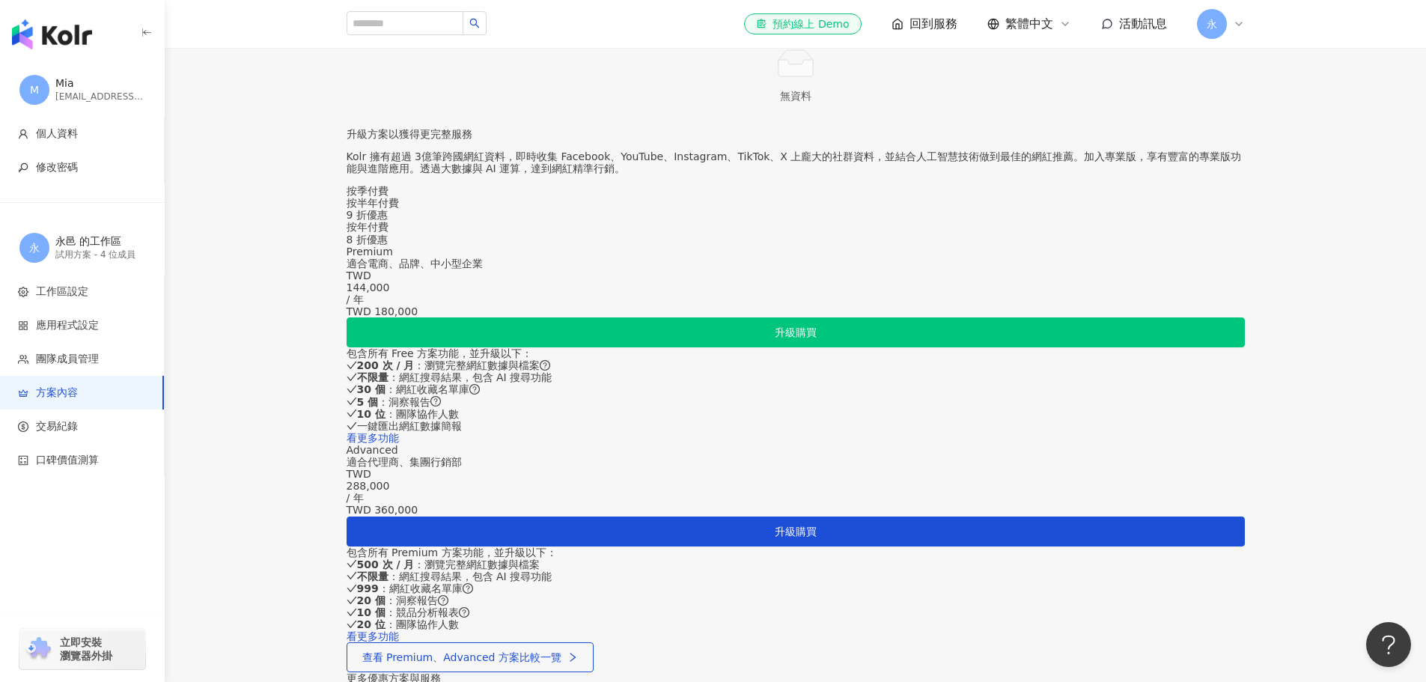
click at [698, 197] on div "按季付費" at bounding box center [796, 191] width 898 height 12
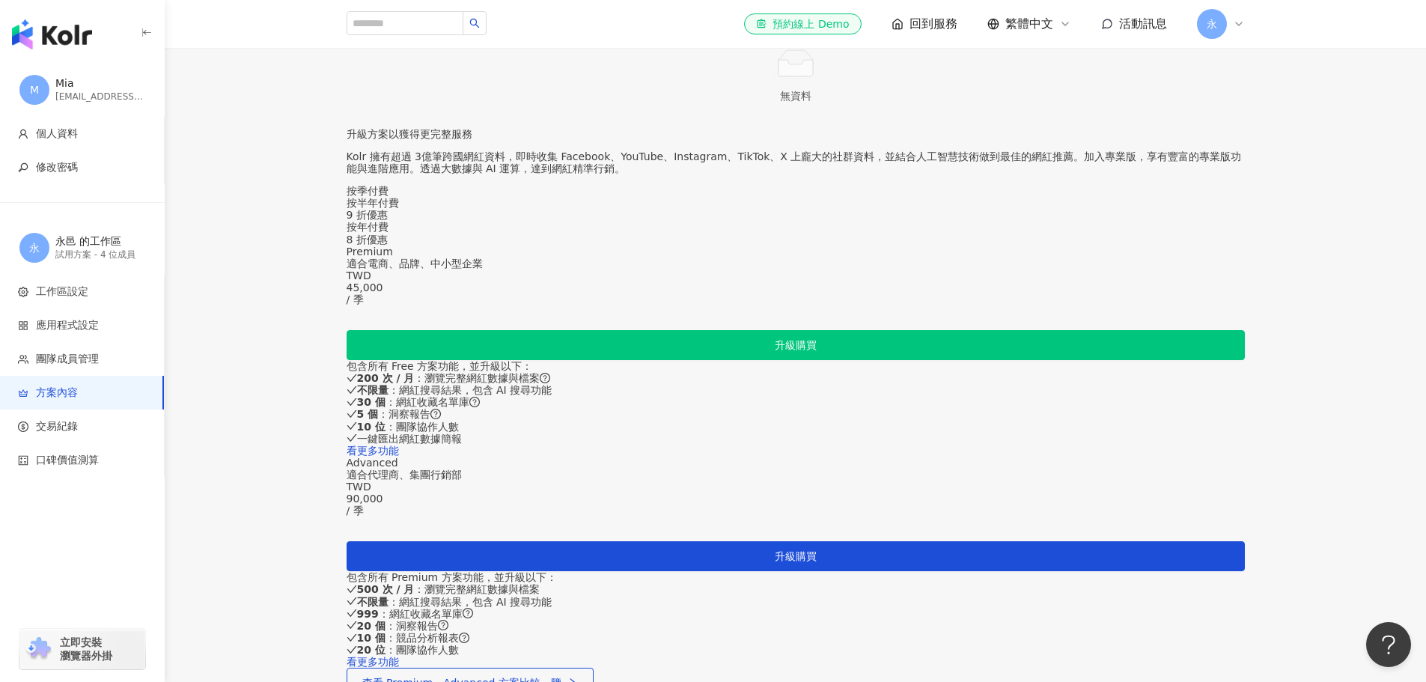
click at [806, 221] on div "9 折優惠" at bounding box center [796, 215] width 898 height 12
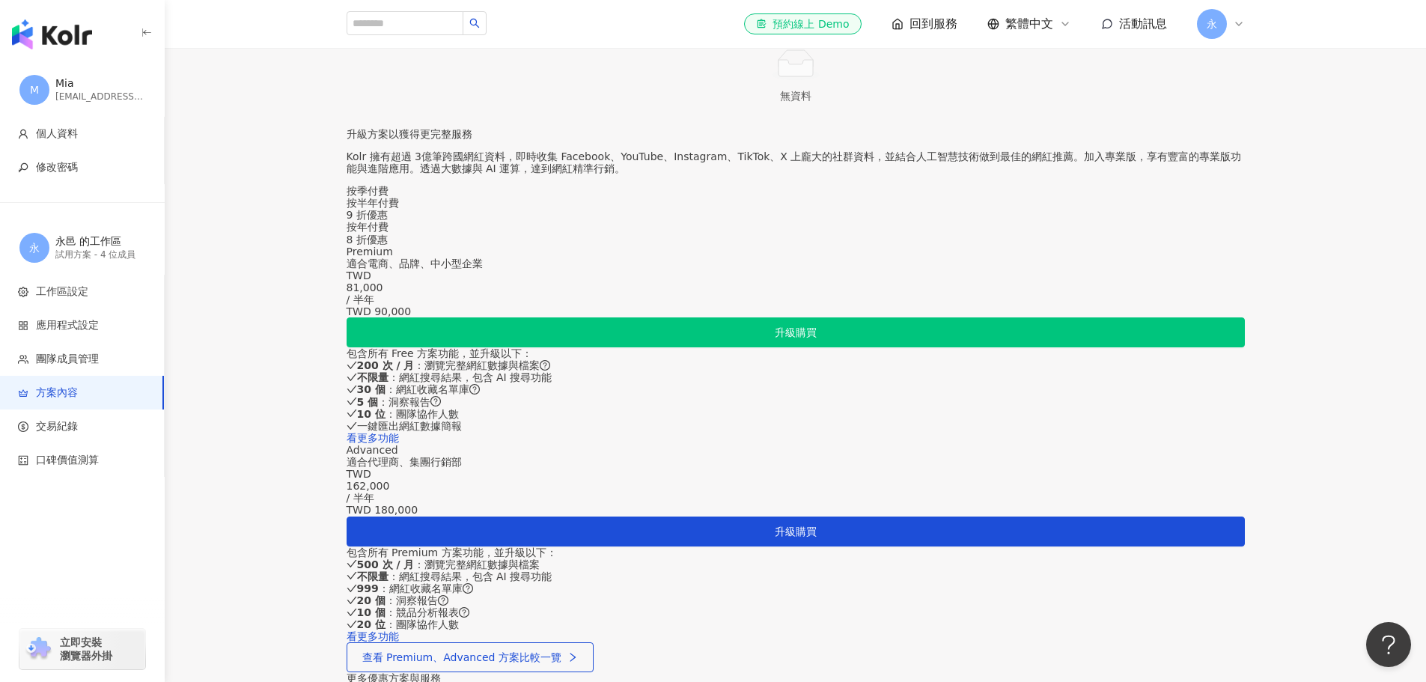
click at [905, 245] on div "按年付費 8 折優惠" at bounding box center [796, 233] width 898 height 24
drag, startPoint x: 349, startPoint y: 215, endPoint x: 349, endPoint y: 207, distance: 8.2
click at [351, 212] on div "升級方案以獲得更完整服務 Kolr 擁有超過 3億筆跨國網紅資料，即時收集 Facebook、YouTube、Instagram、TikTok、X 上龐大的社…" at bounding box center [796, 591] width 898 height 927
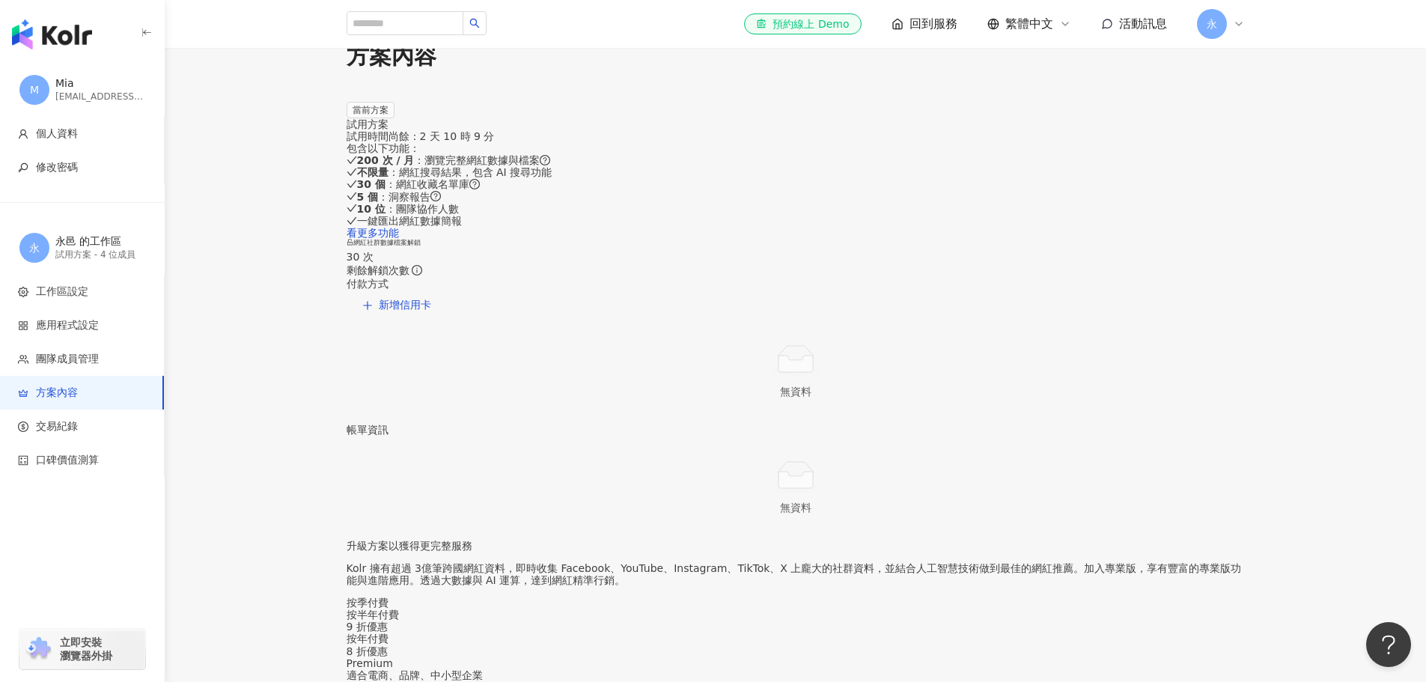
scroll to position [0, 0]
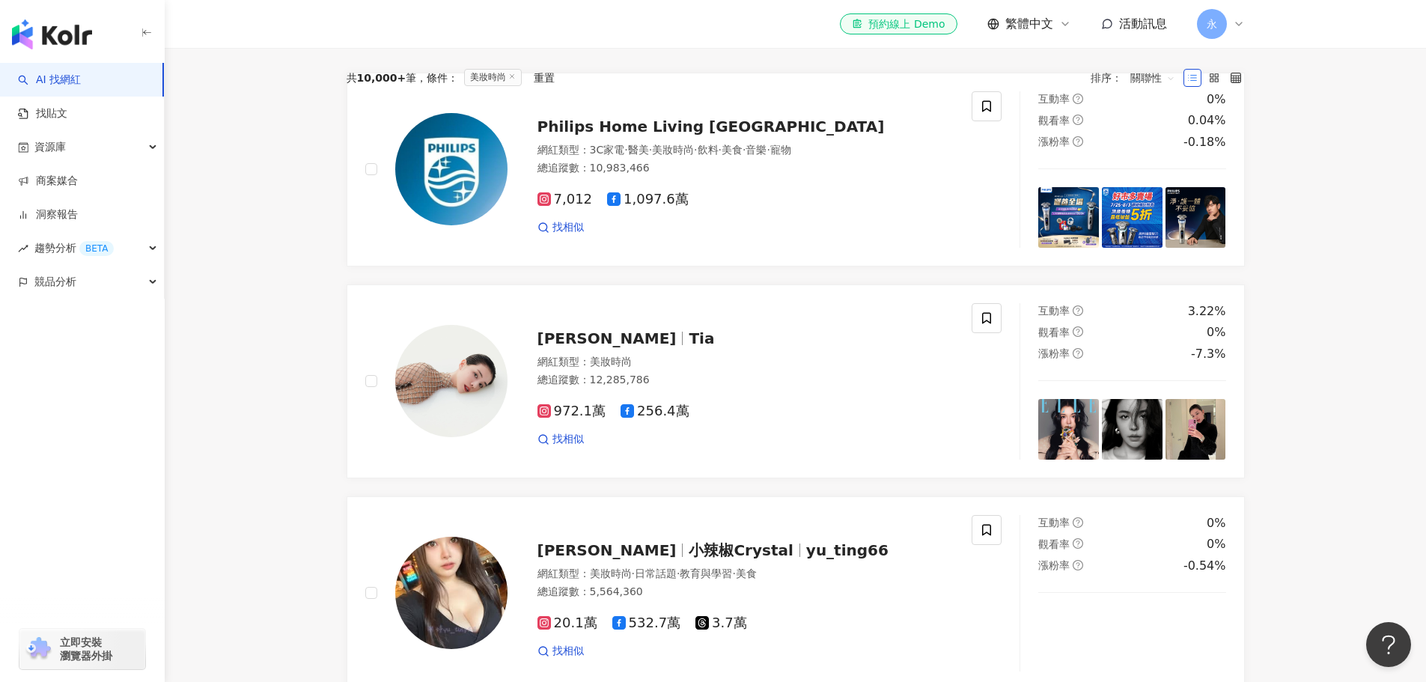
scroll to position [225, 0]
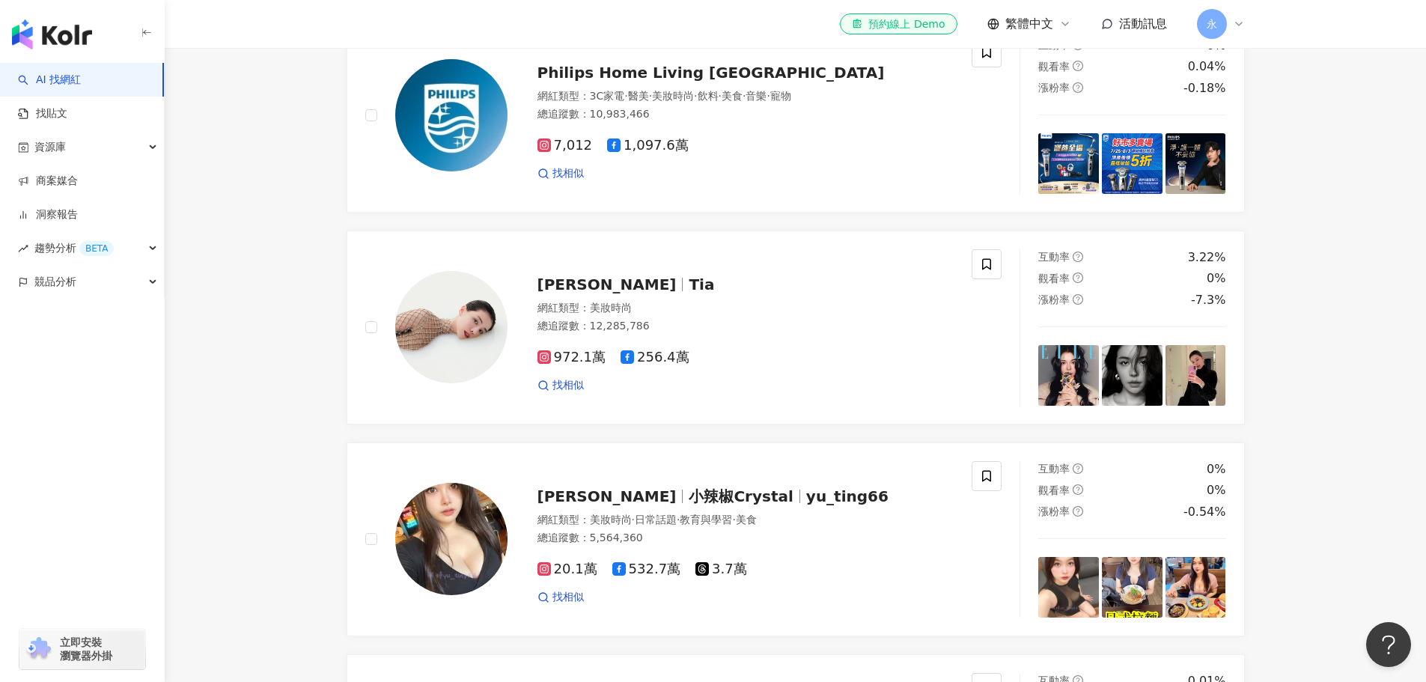
drag, startPoint x: 1383, startPoint y: 267, endPoint x: 1382, endPoint y: 256, distance: 11.3
